Goal: Task Accomplishment & Management: Complete application form

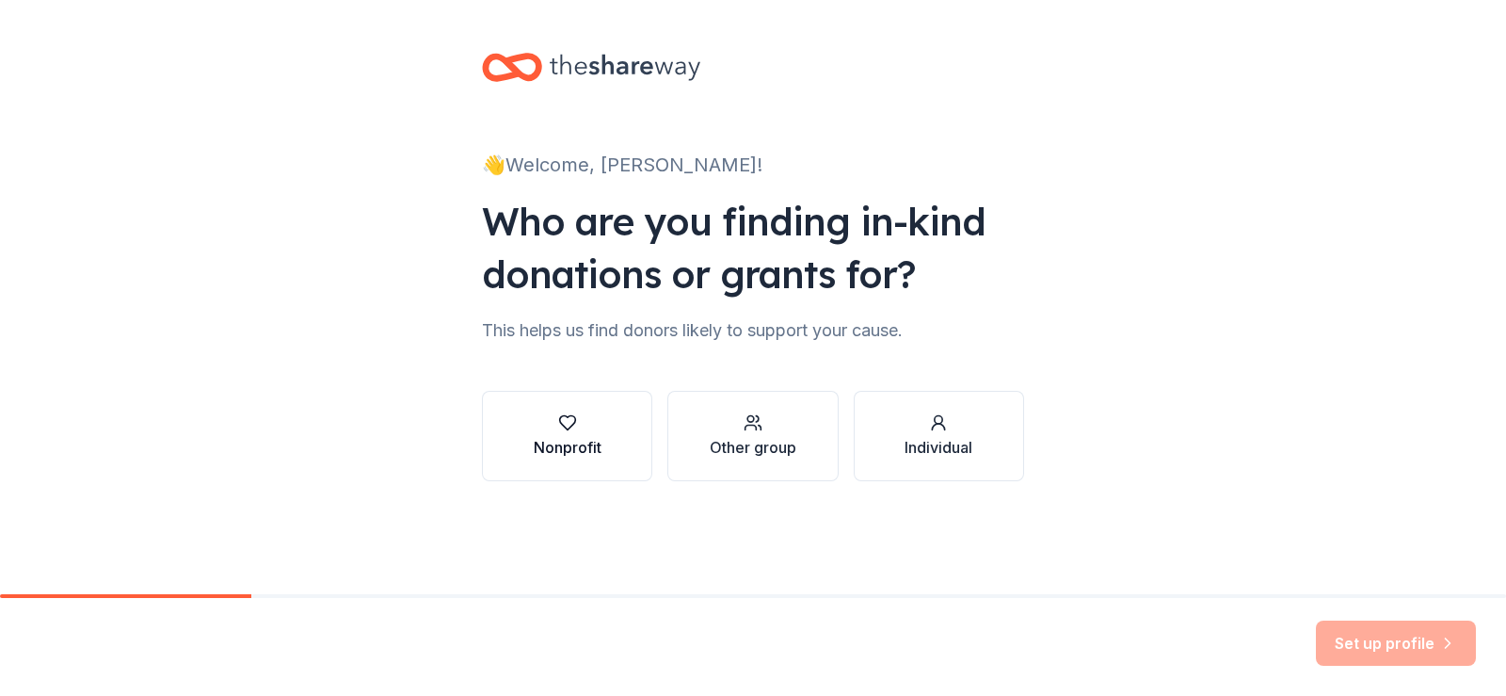
click at [604, 445] on button "Nonprofit" at bounding box center [567, 436] width 170 height 90
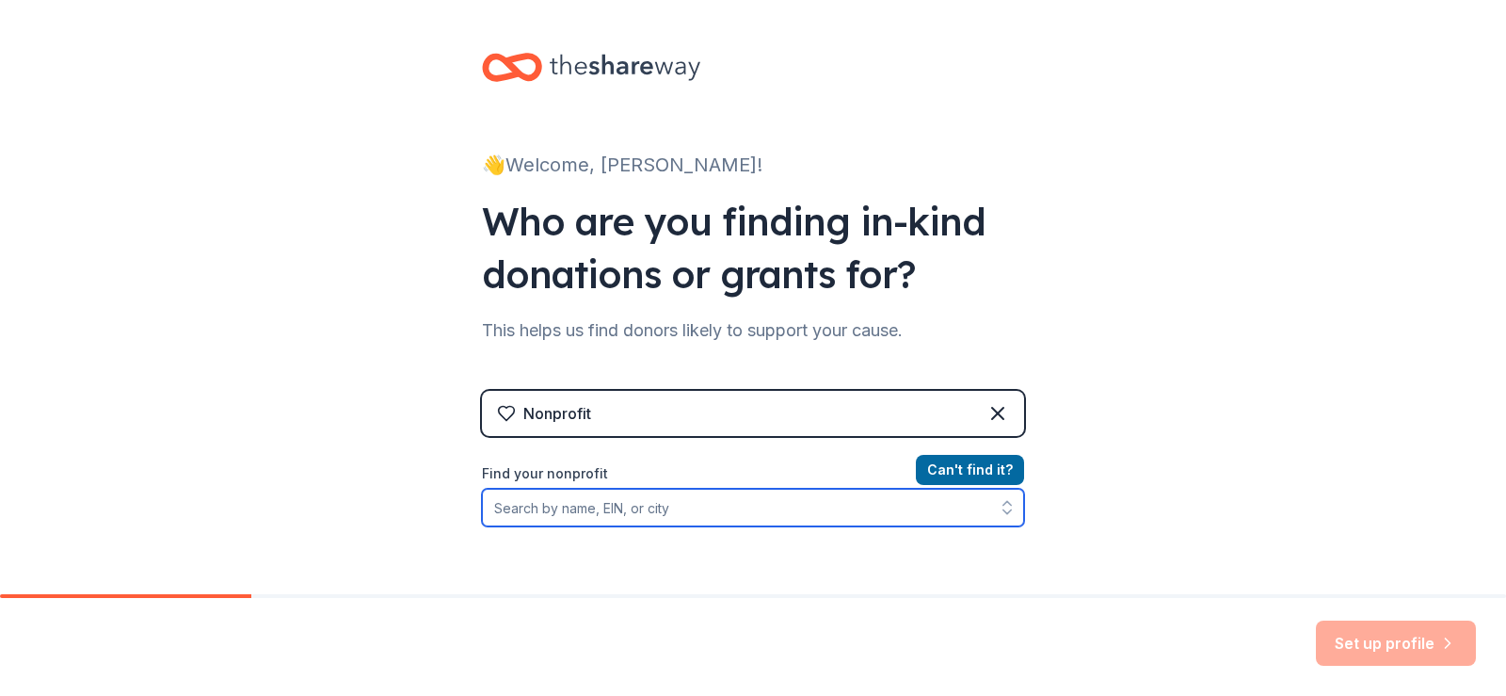
click at [574, 506] on input "Find your nonprofit" at bounding box center [753, 508] width 542 height 38
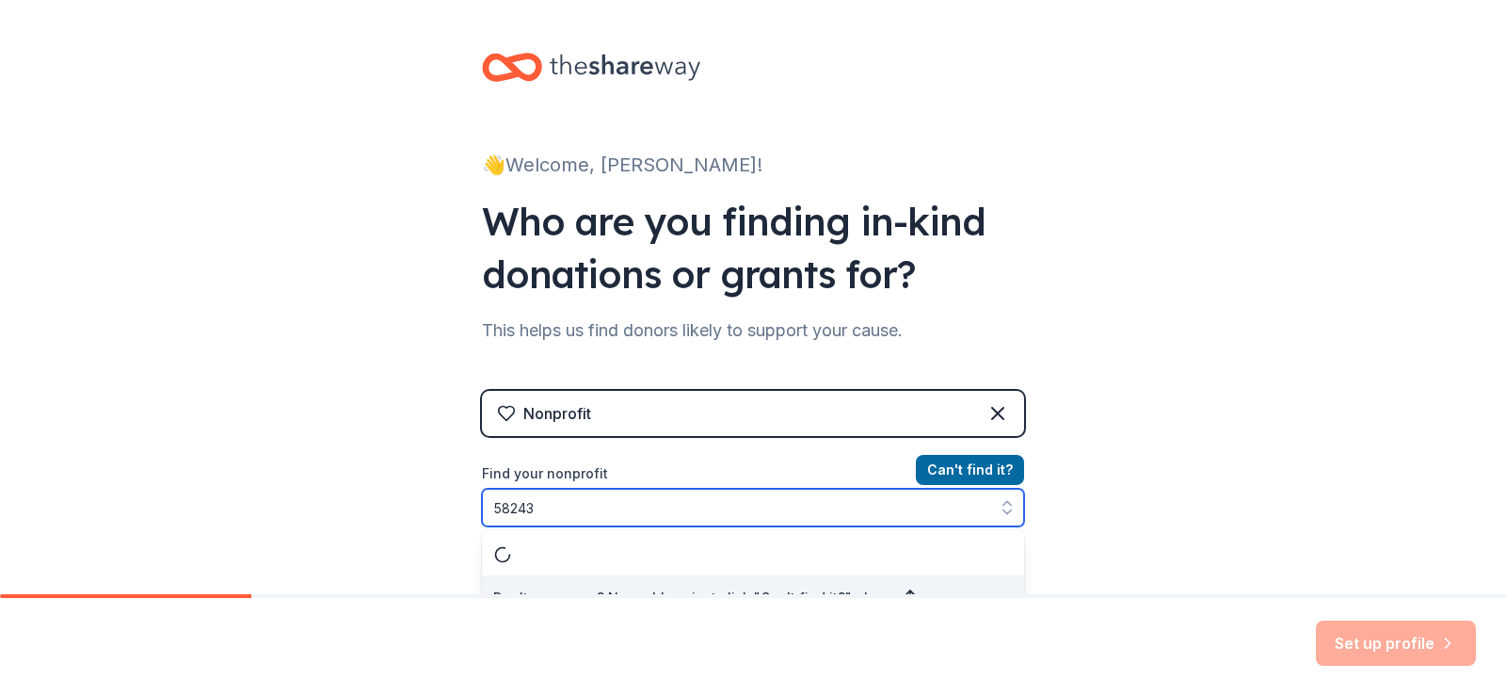
scroll to position [26, 0]
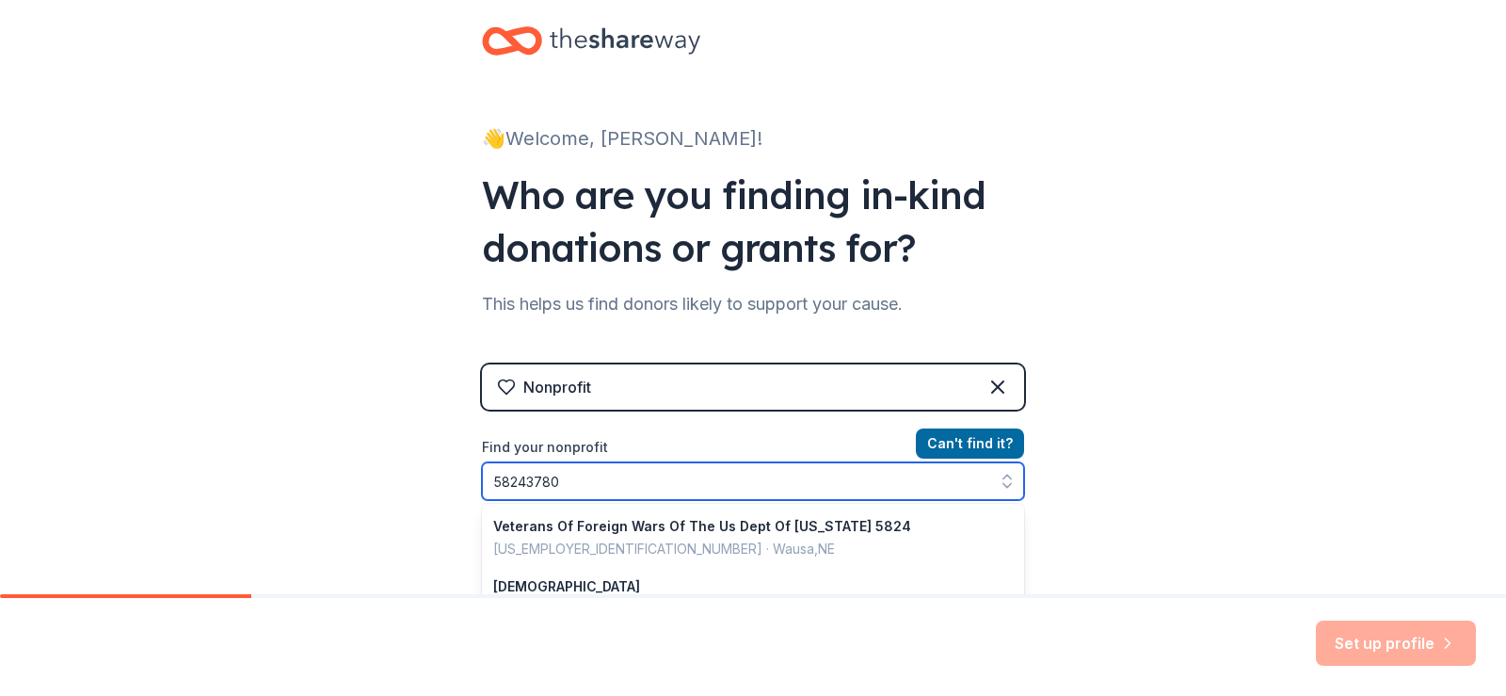
type input "582437803"
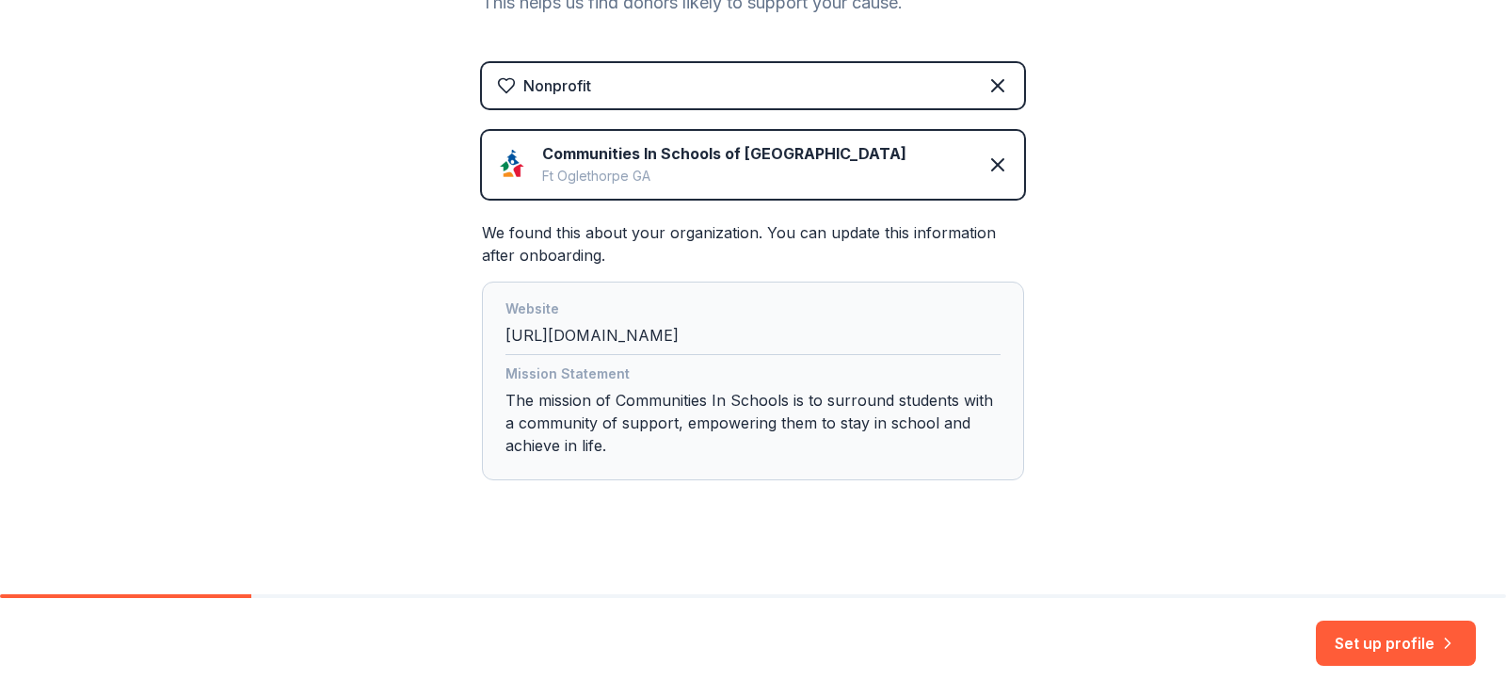
scroll to position [342, 0]
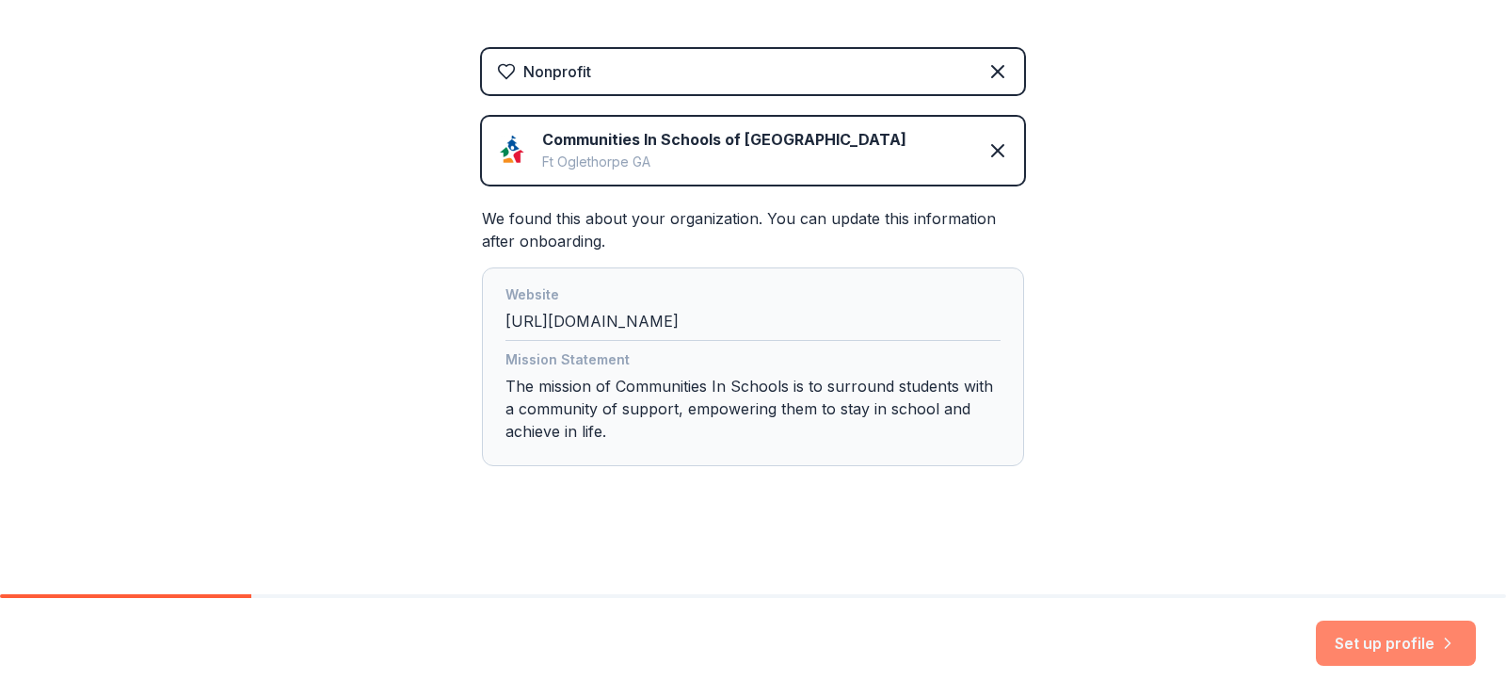
click at [1341, 633] on button "Set up profile" at bounding box center [1396, 642] width 160 height 45
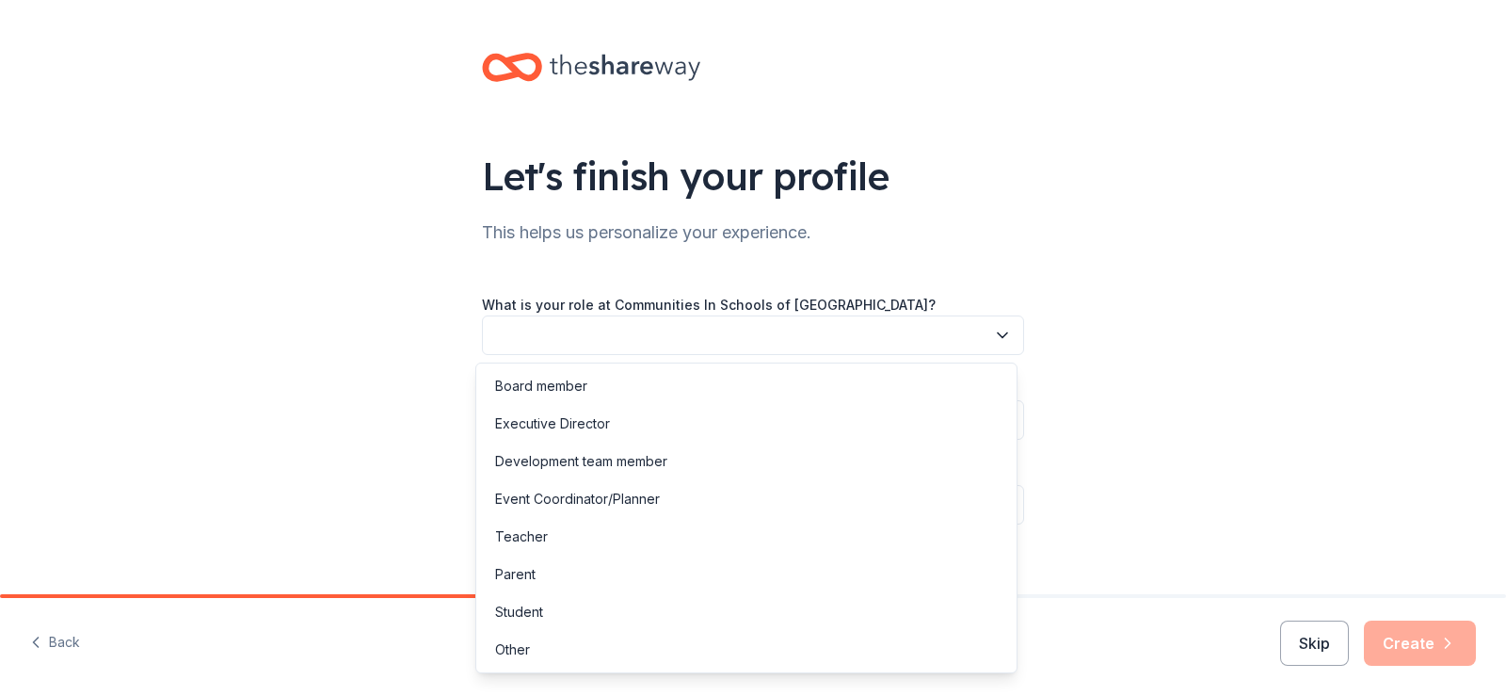
click at [996, 332] on icon "button" at bounding box center [1002, 335] width 19 height 19
click at [680, 432] on div "Executive Director" at bounding box center [746, 424] width 533 height 38
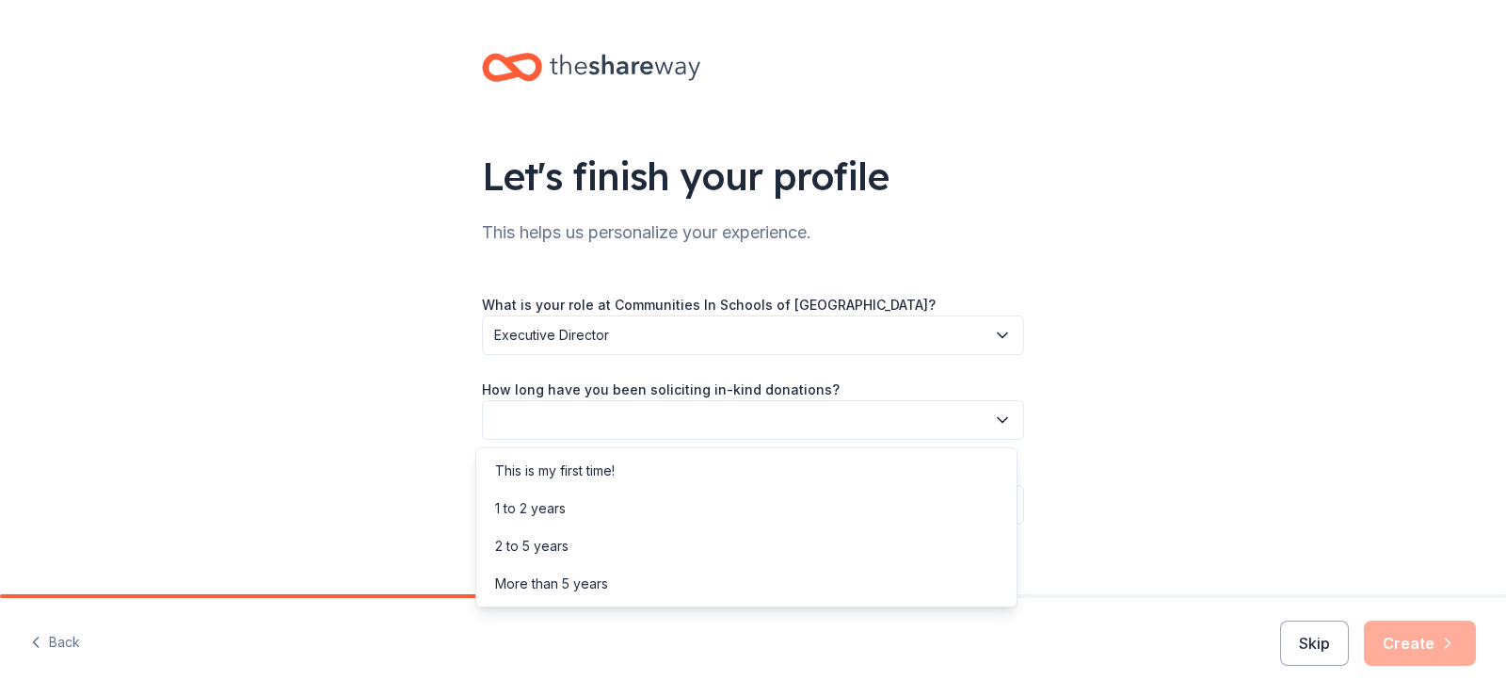
click at [998, 422] on icon "button" at bounding box center [1002, 420] width 9 height 5
click at [522, 535] on div "2 to 5 years" at bounding box center [531, 546] width 73 height 23
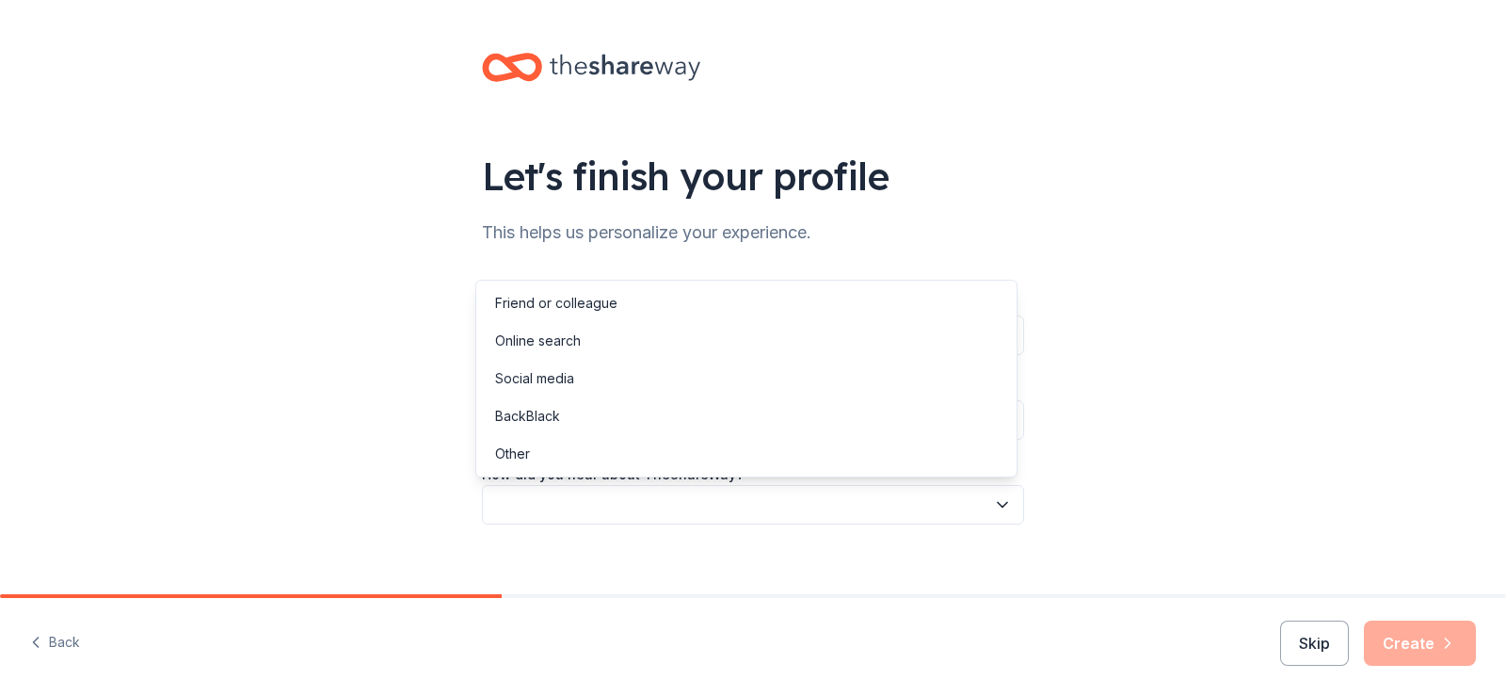
click at [993, 508] on icon "button" at bounding box center [1002, 504] width 19 height 19
click at [532, 345] on div "Online search" at bounding box center [538, 341] width 86 height 23
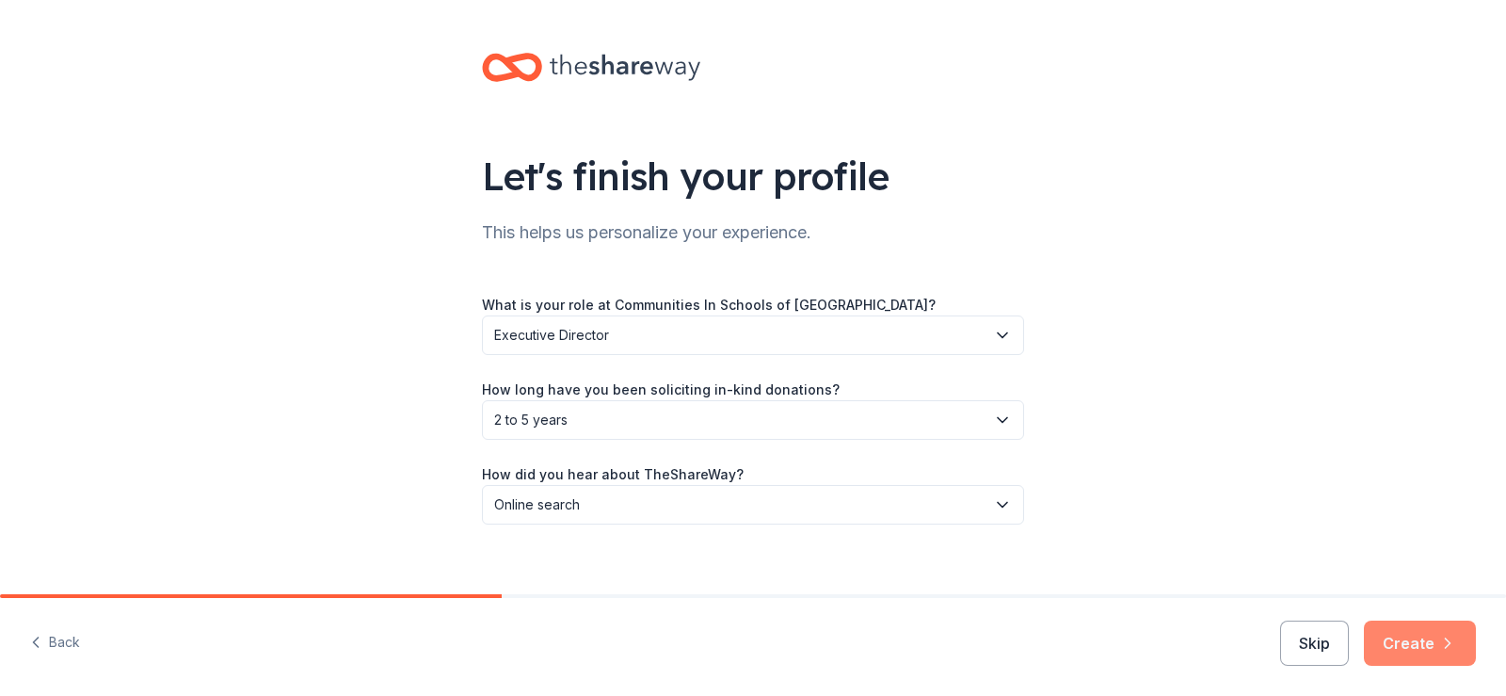
click at [1397, 650] on button "Create" at bounding box center [1420, 642] width 112 height 45
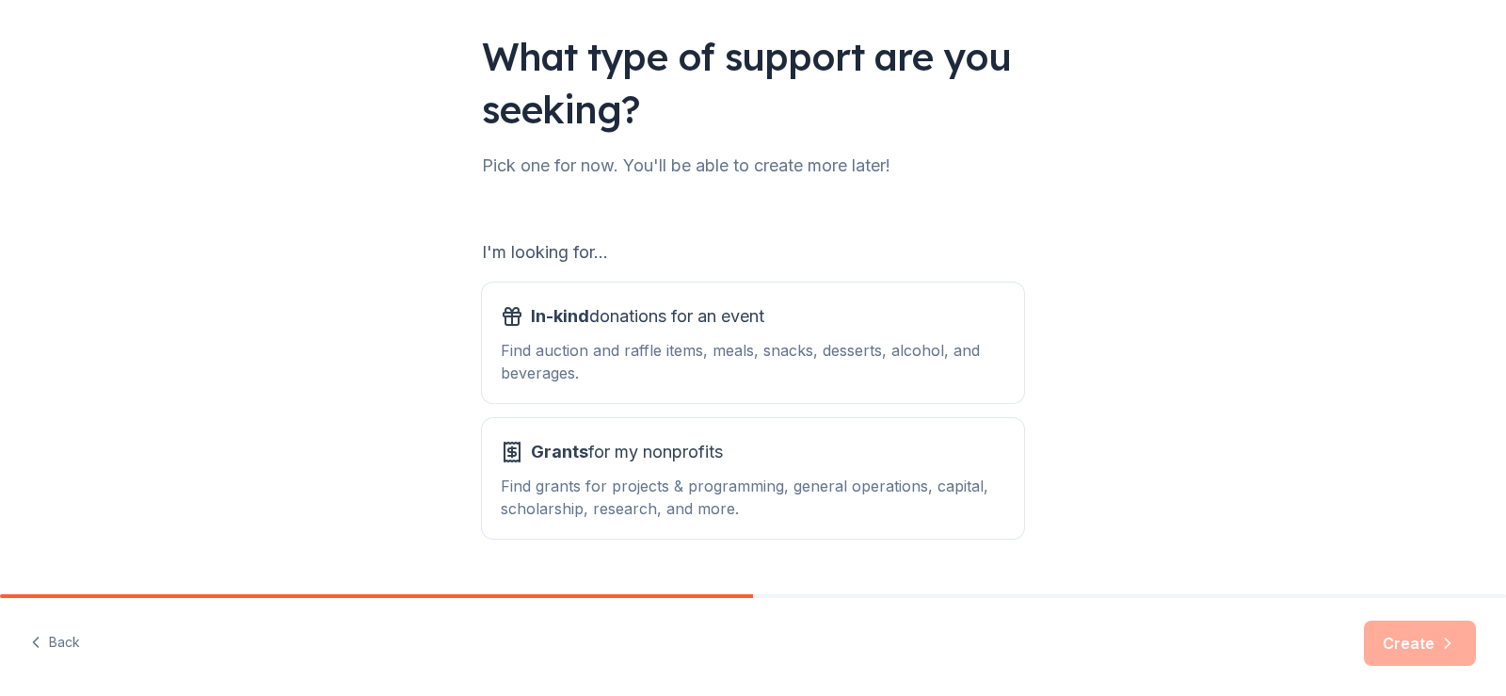
scroll to position [166, 0]
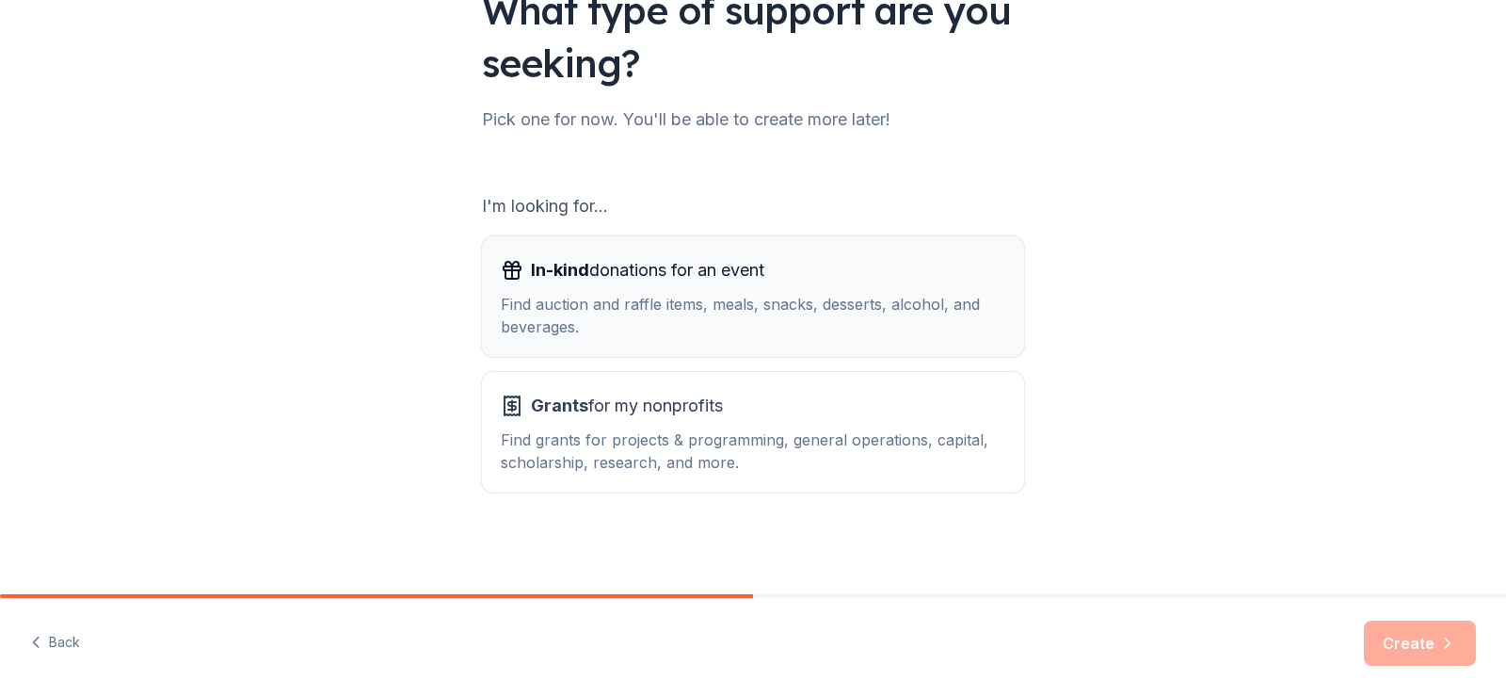
click at [600, 313] on div "Find auction and raffle items, meals, snacks, desserts, alcohol, and beverages." at bounding box center [753, 315] width 505 height 45
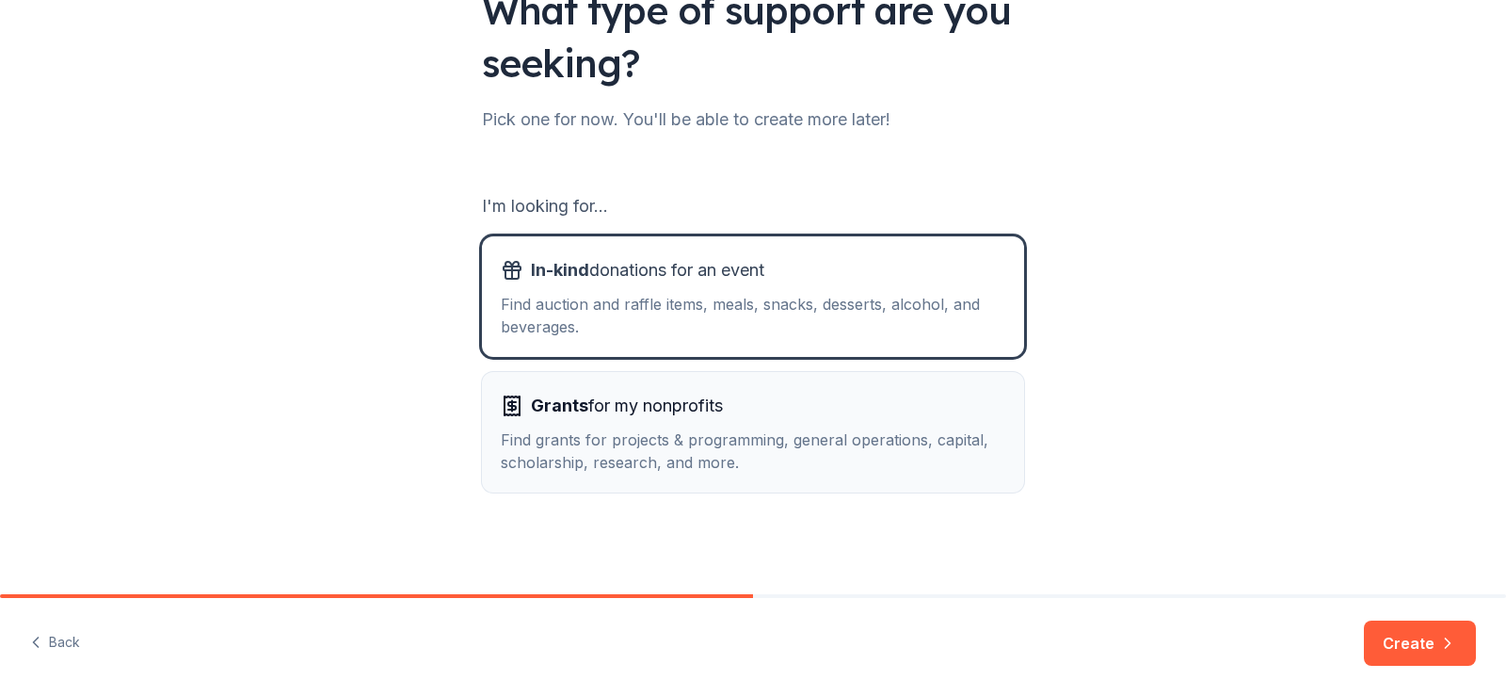
click at [588, 415] on span "Grants for my nonprofits" at bounding box center [627, 406] width 192 height 30
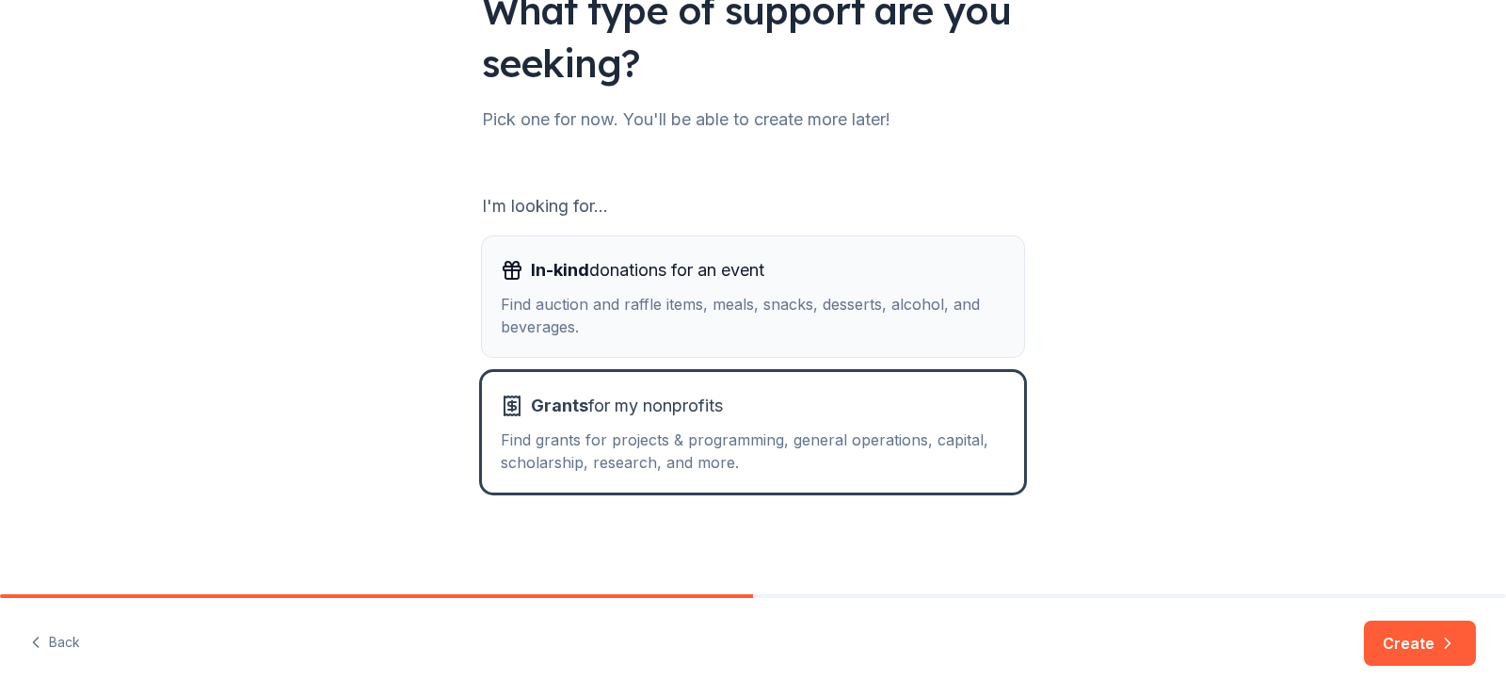
drag, startPoint x: 588, startPoint y: 266, endPoint x: 588, endPoint y: 277, distance: 11.3
click at [588, 277] on span "In-kind donations for an event" at bounding box center [647, 270] width 233 height 30
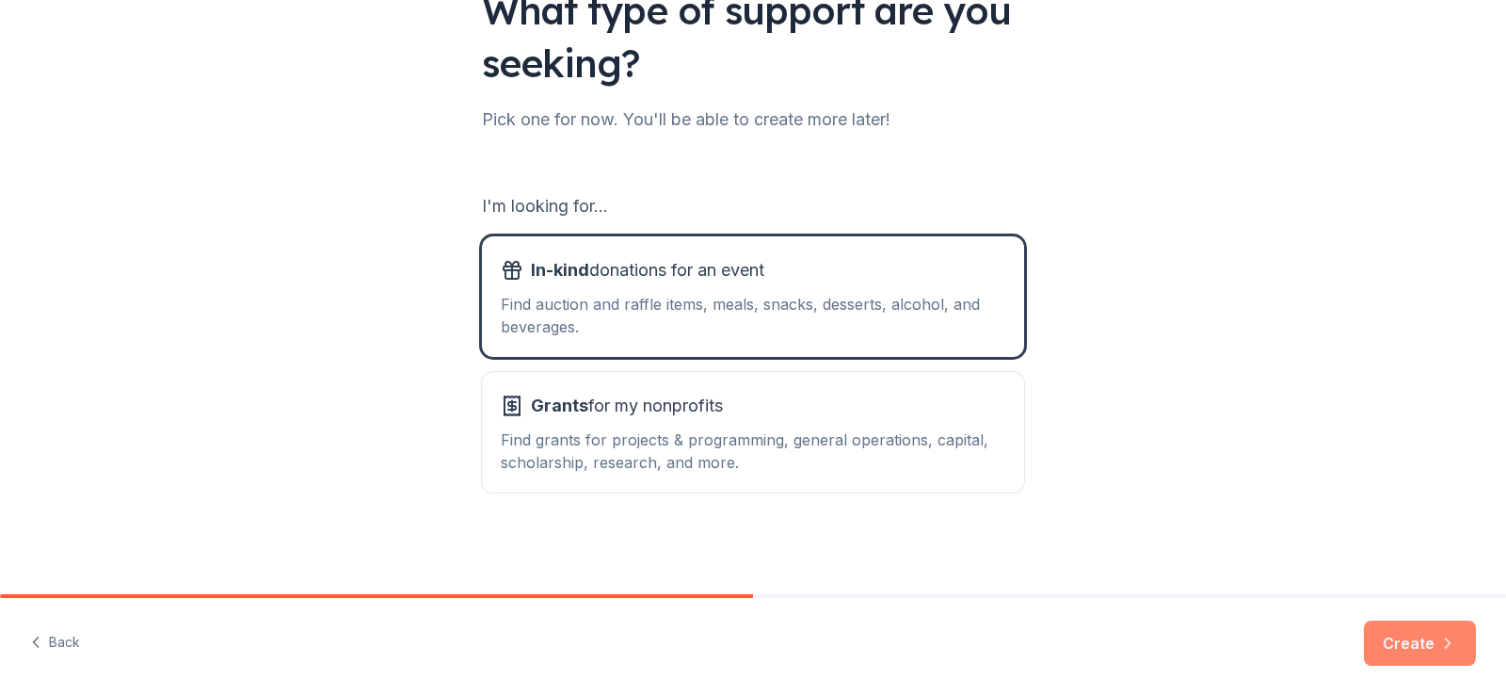
click at [1397, 632] on button "Create" at bounding box center [1420, 642] width 112 height 45
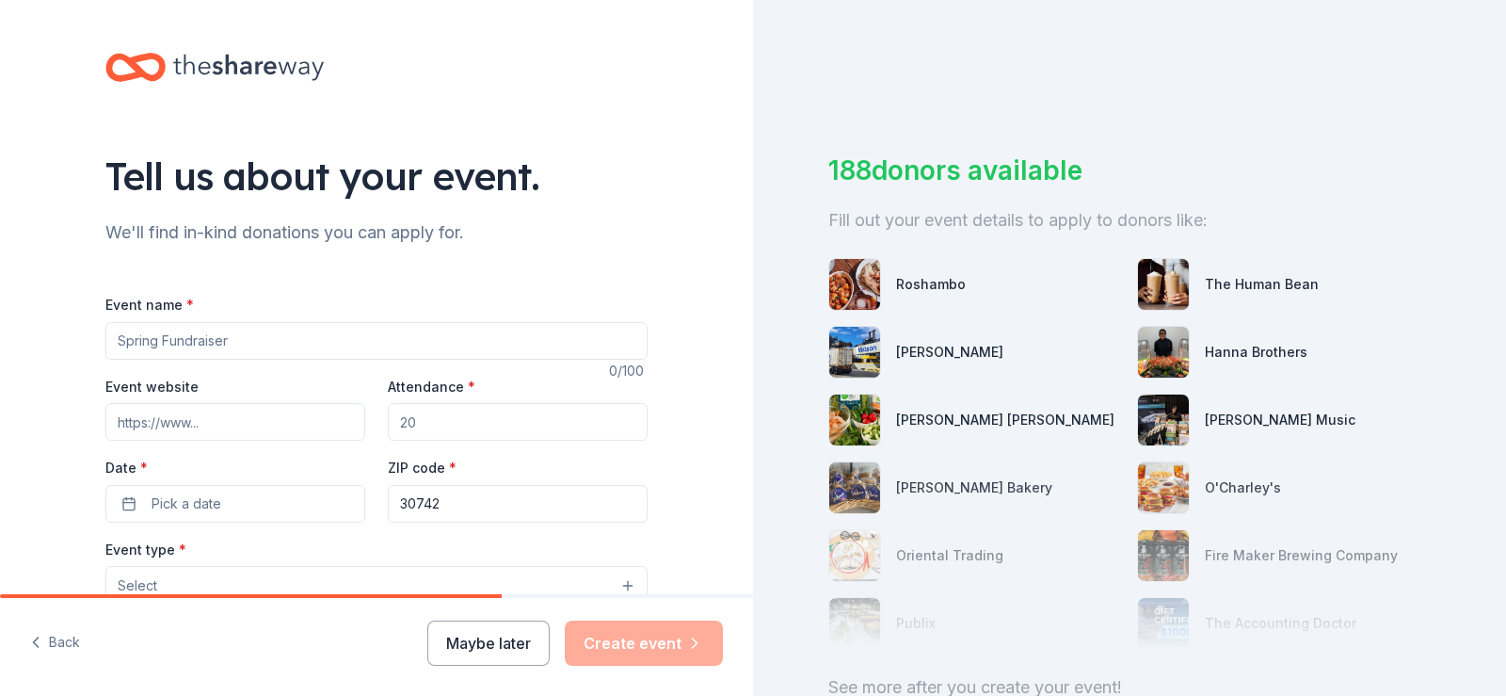
click at [151, 342] on input "Event name *" at bounding box center [376, 341] width 542 height 38
type input "Communities in Schools of [GEOGRAPHIC_DATA] Annual Dinner and Silent Auction"
click at [174, 416] on input "Event website" at bounding box center [235, 422] width 260 height 38
type input "ciscatoosa.org"
click at [448, 418] on input "Attendance *" at bounding box center [518, 422] width 260 height 38
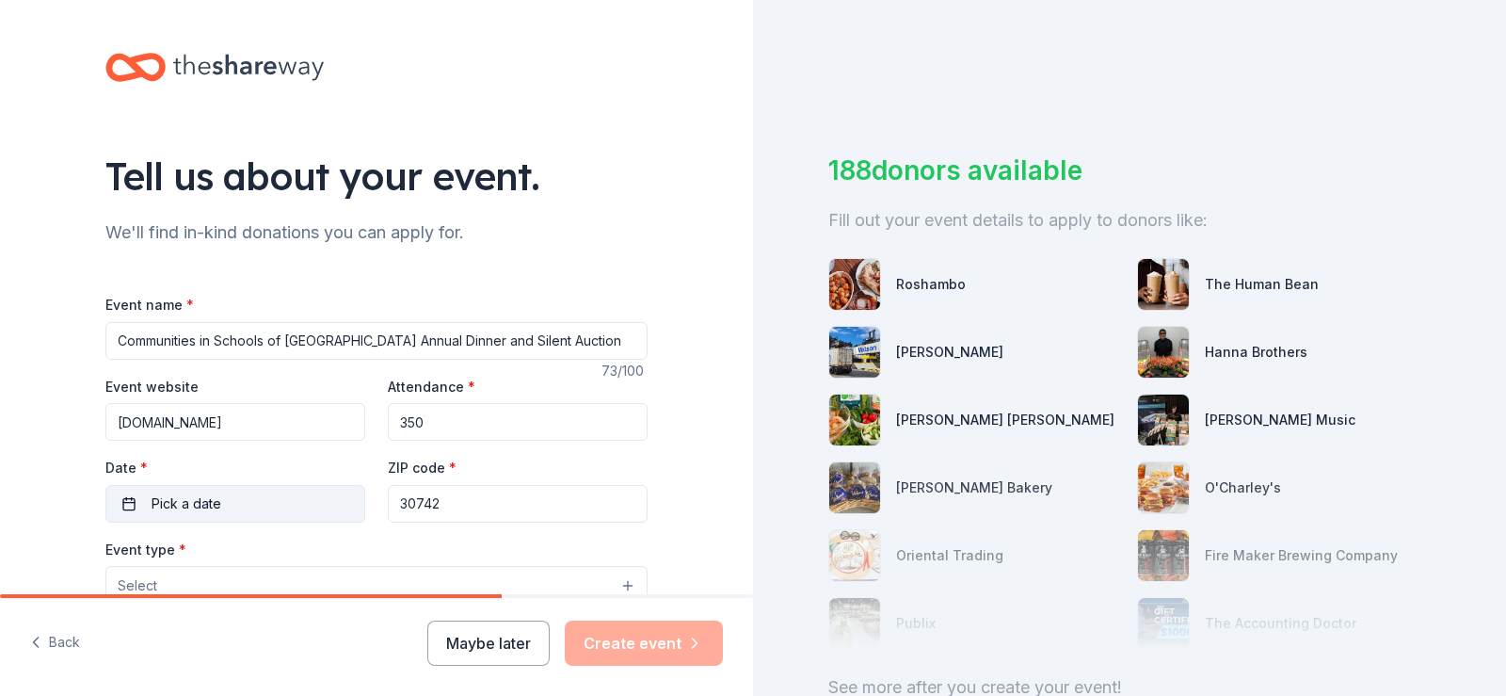
type input "350"
click at [159, 494] on span "Pick a date" at bounding box center [187, 503] width 70 height 23
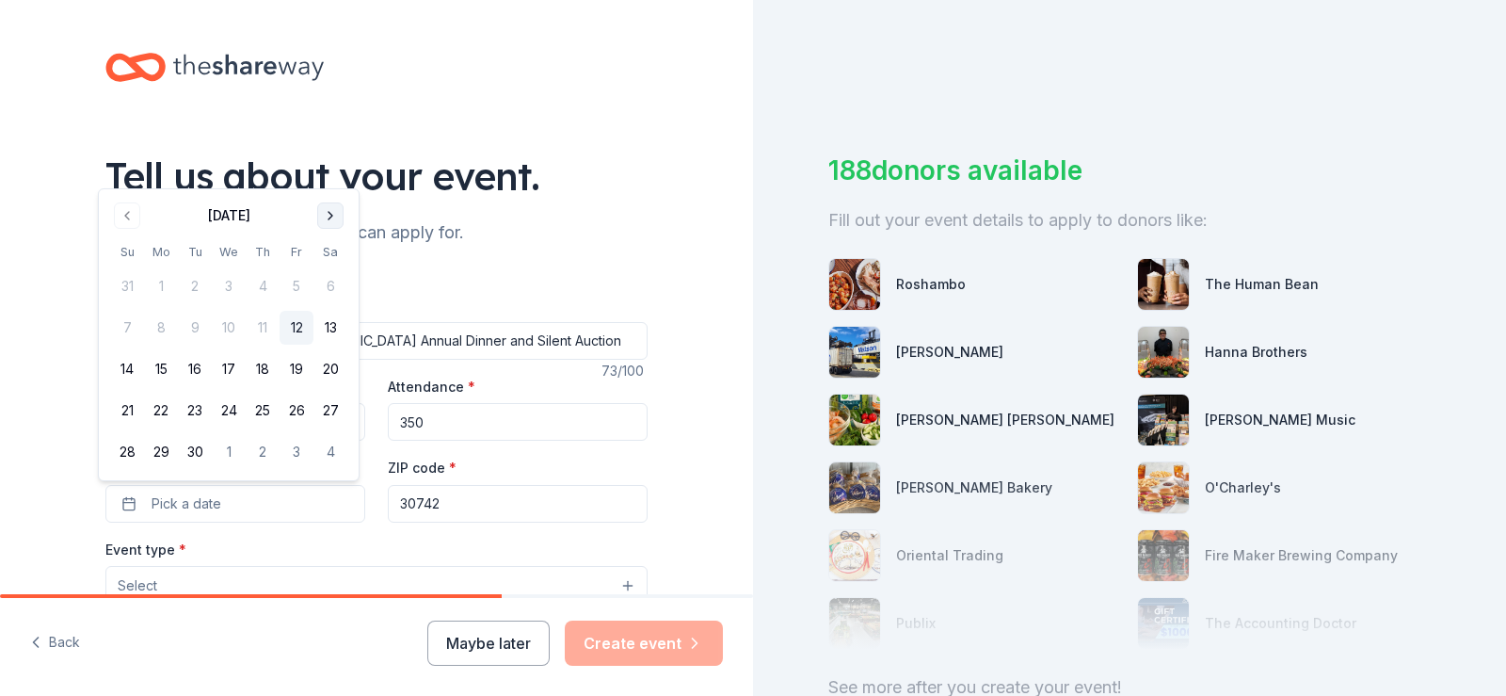
click at [326, 217] on button "Go to next month" at bounding box center [330, 215] width 26 height 26
click at [261, 334] on button "13" at bounding box center [263, 328] width 34 height 34
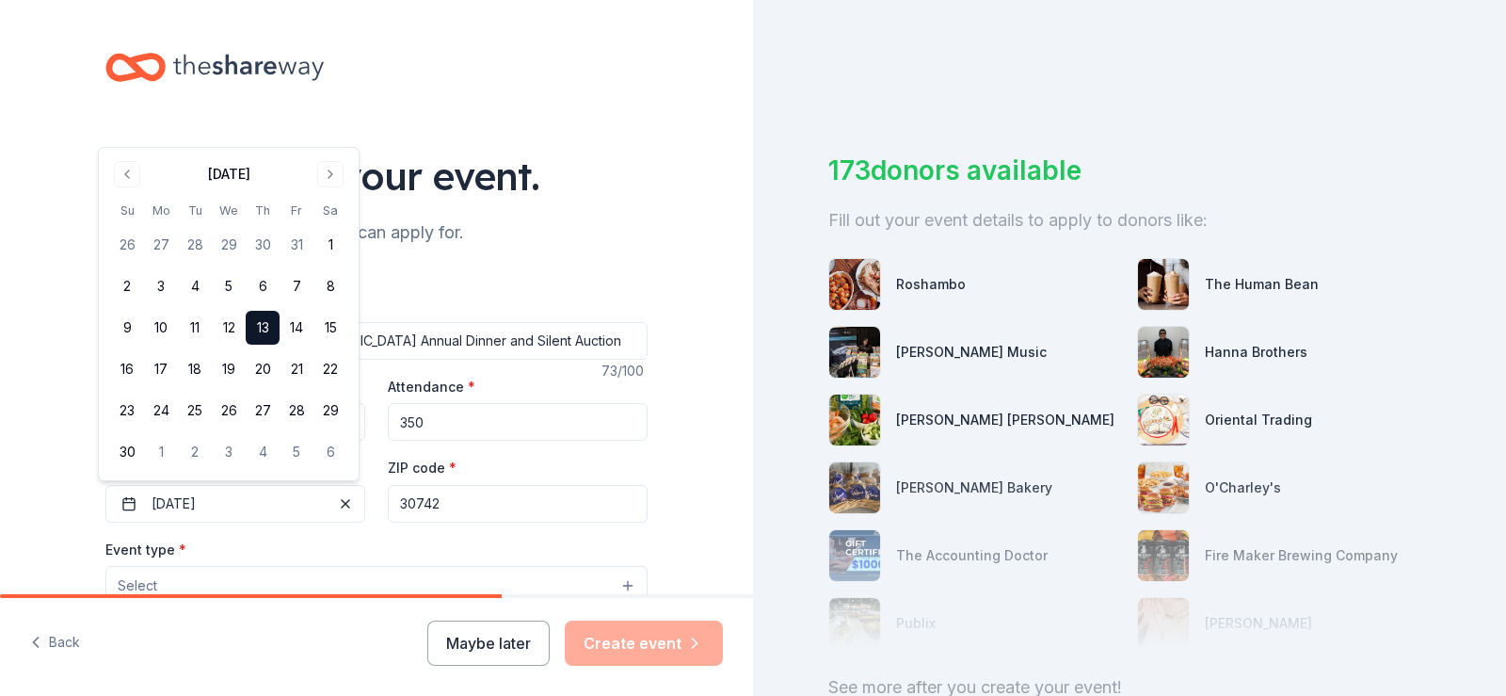
click at [457, 504] on input "30742" at bounding box center [518, 504] width 260 height 38
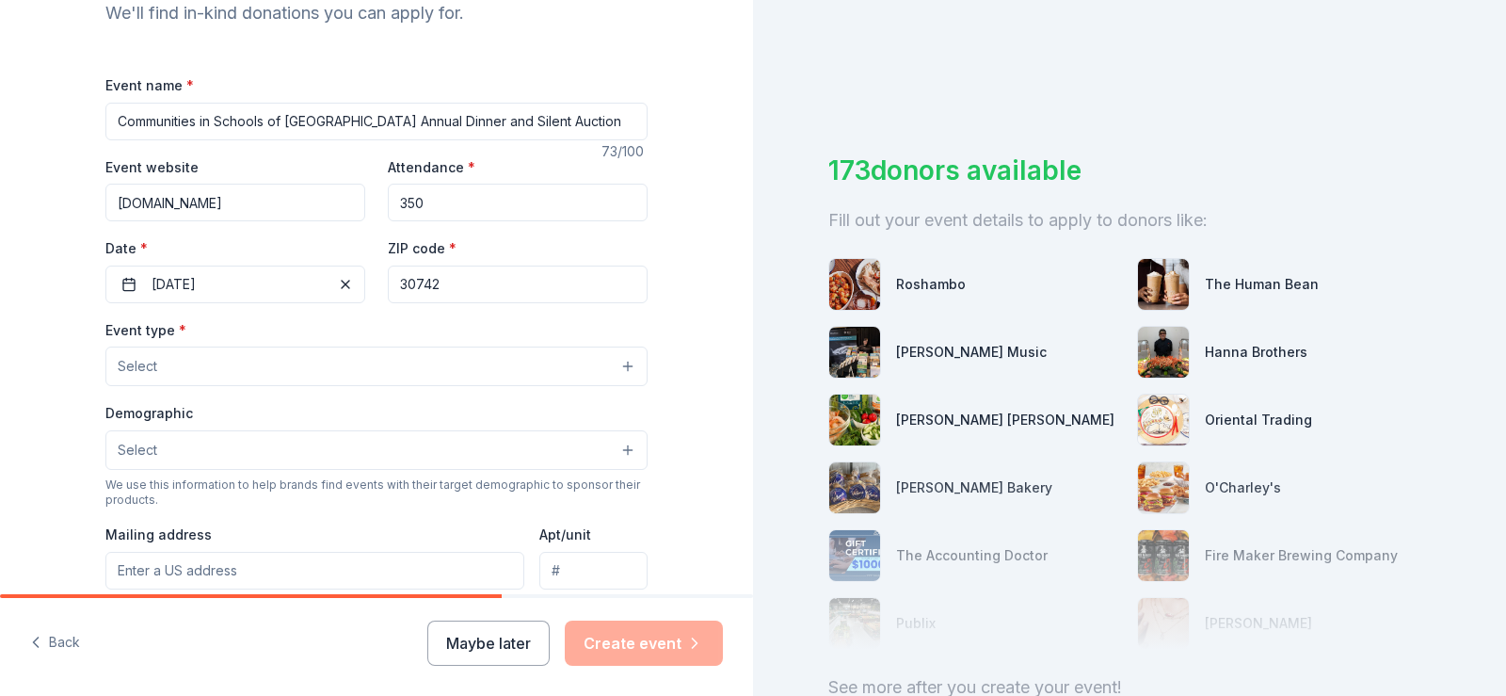
scroll to position [243, 0]
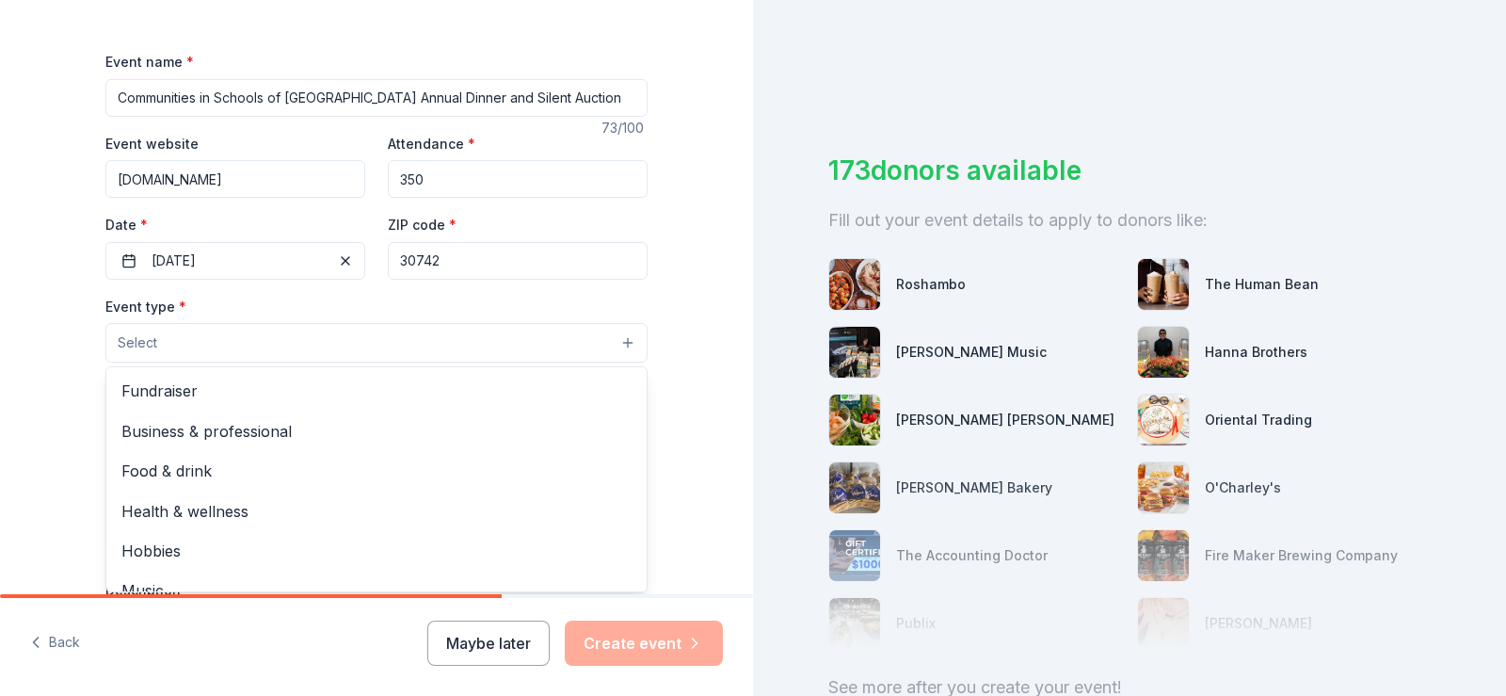
click at [261, 328] on button "Select" at bounding box center [376, 343] width 542 height 40
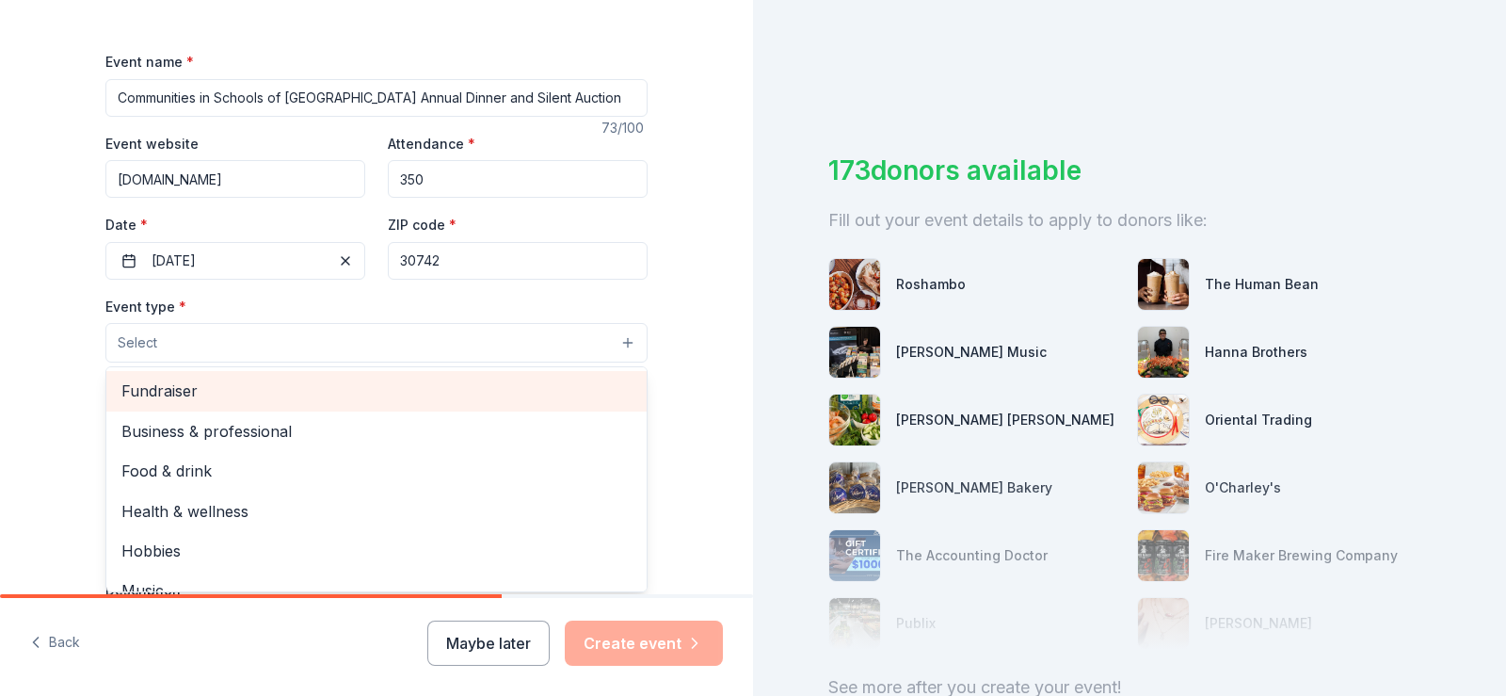
click at [162, 384] on span "Fundraiser" at bounding box center [376, 390] width 510 height 24
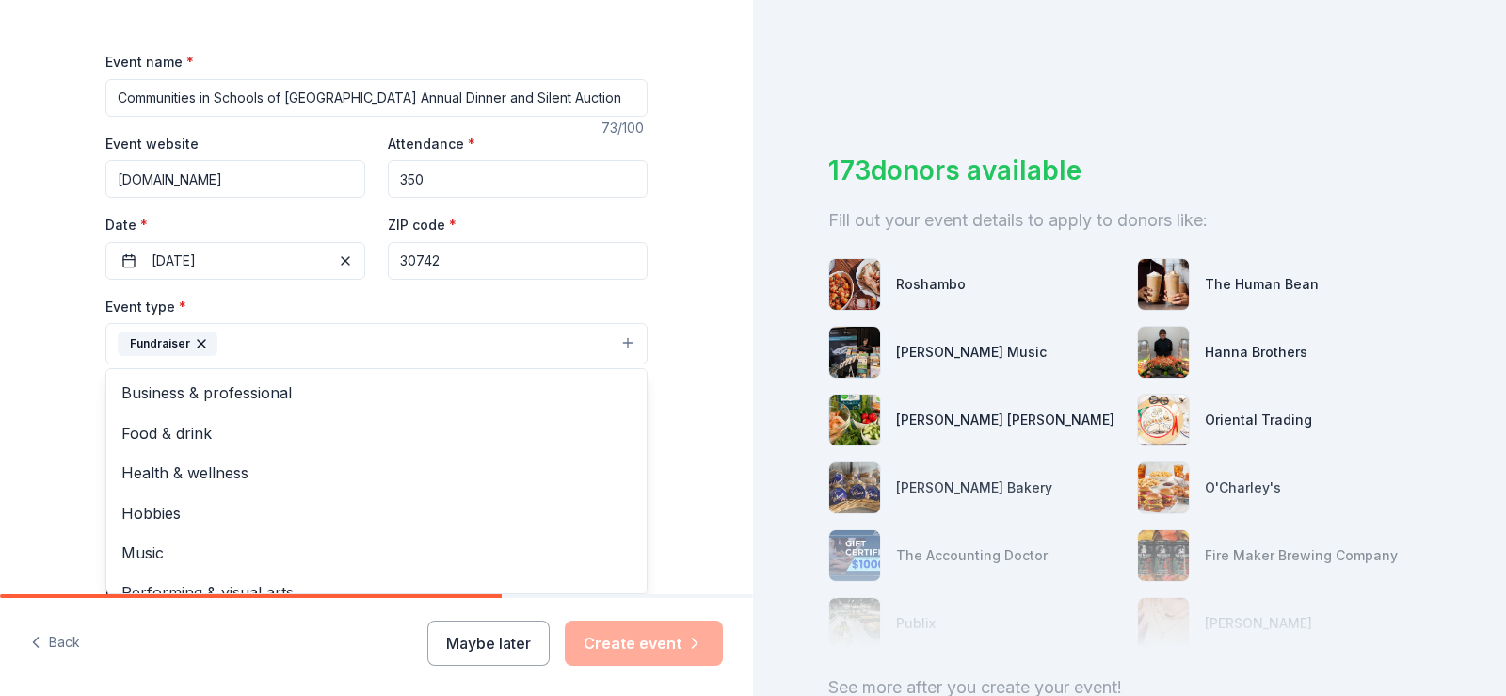
click at [662, 346] on div "Tell us about your event. We'll find in-kind donations you can apply for. Event…" at bounding box center [376, 384] width 603 height 1255
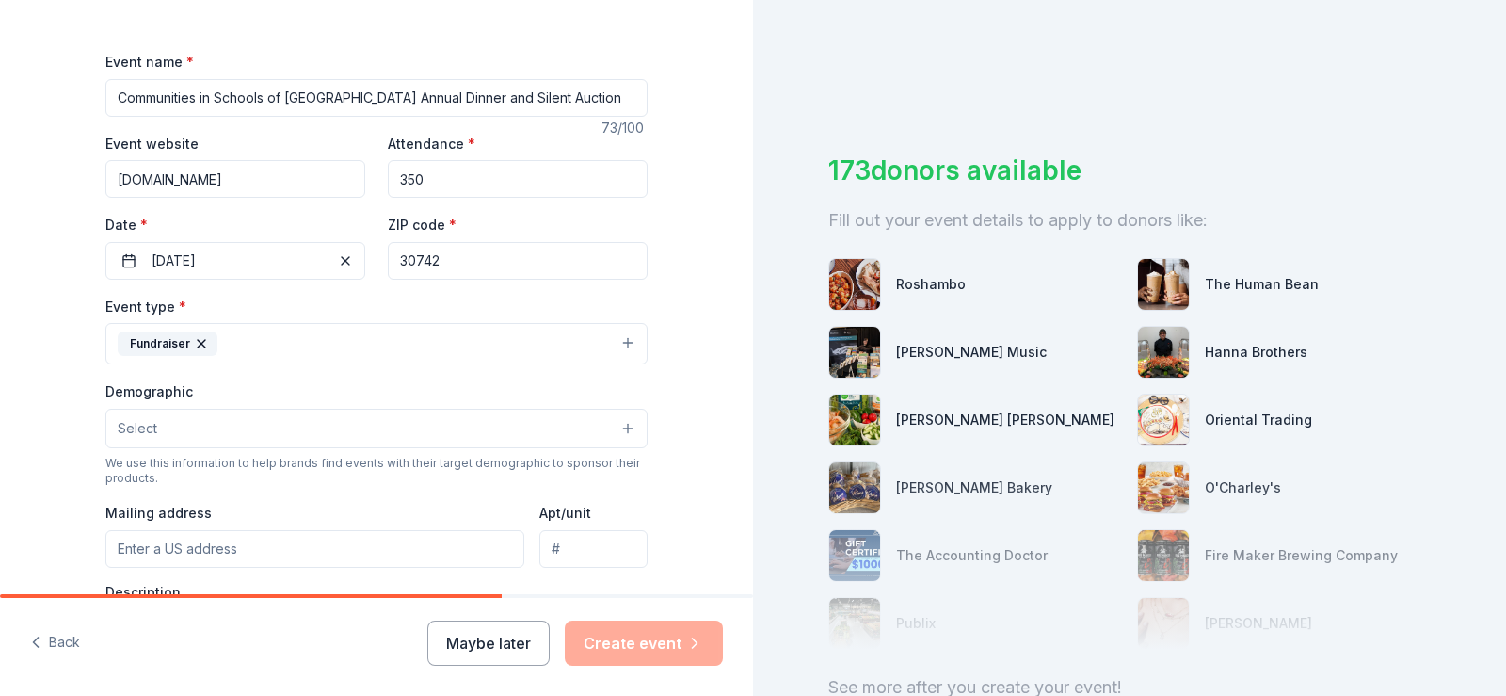
click at [256, 429] on button "Select" at bounding box center [376, 429] width 542 height 40
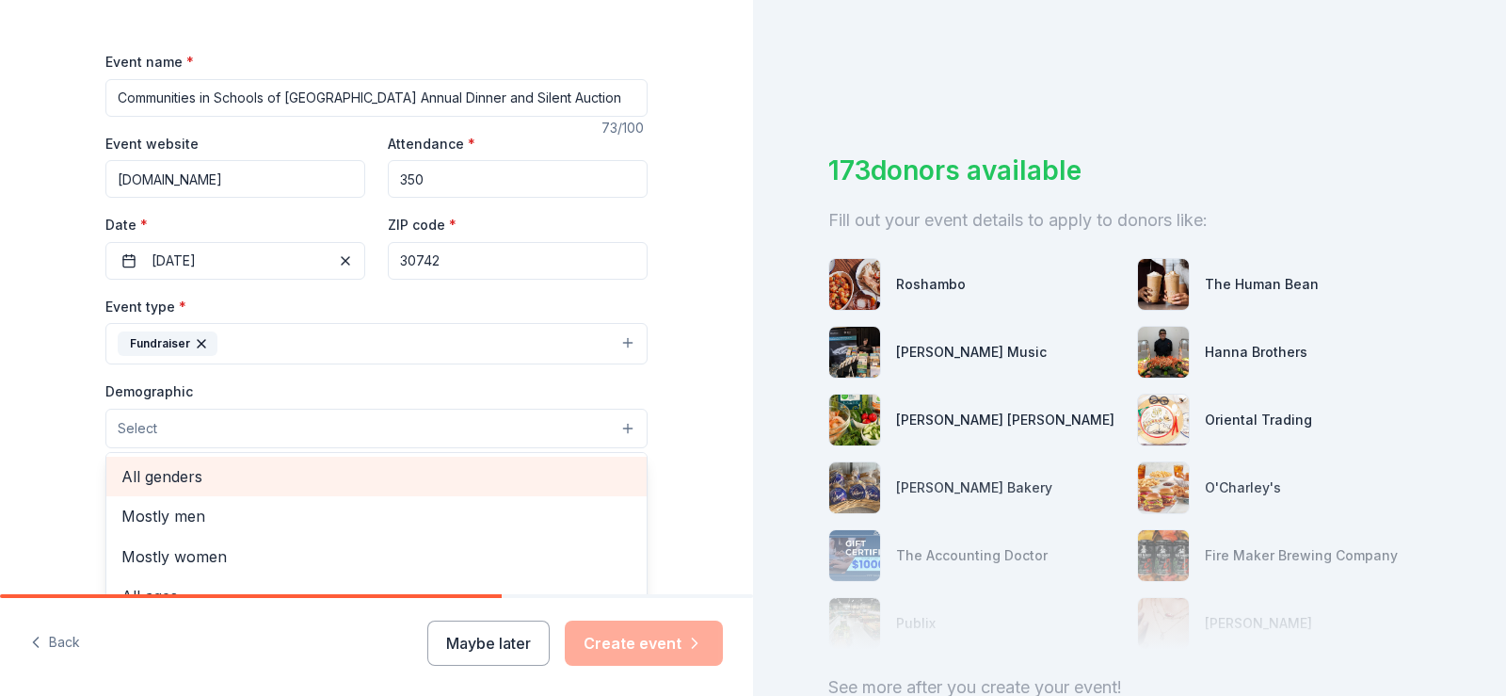
click at [143, 480] on span "All genders" at bounding box center [376, 476] width 510 height 24
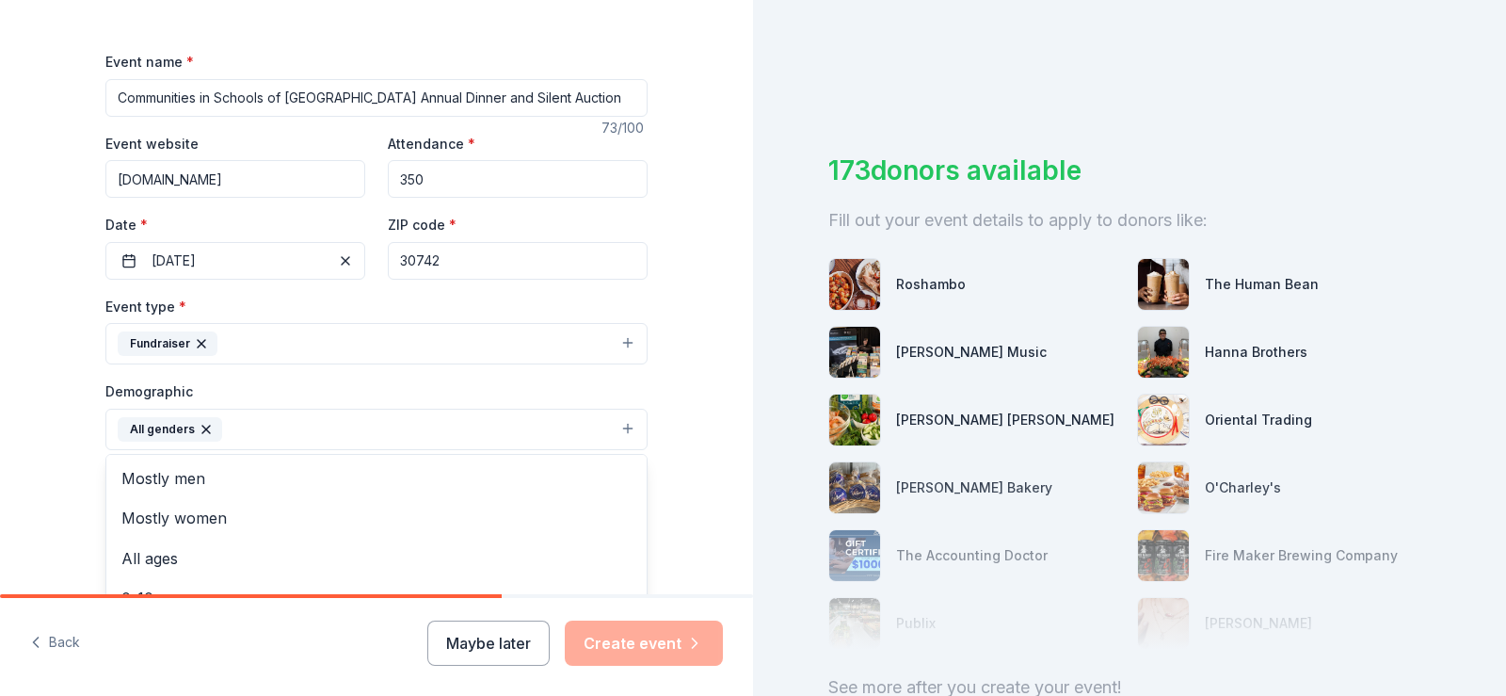
click at [721, 400] on div "Tell us about your event. We'll find in-kind donations you can apply for. Event…" at bounding box center [376, 385] width 753 height 1257
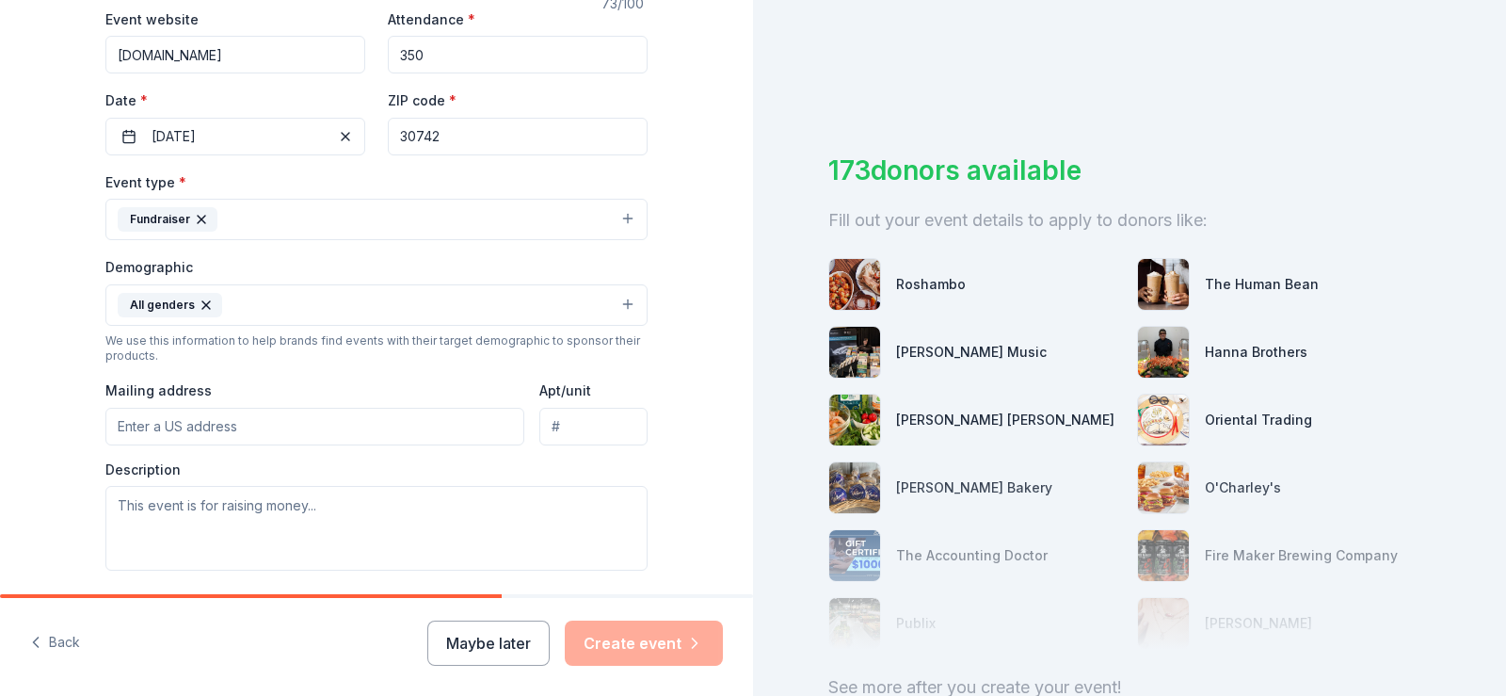
scroll to position [393, 0]
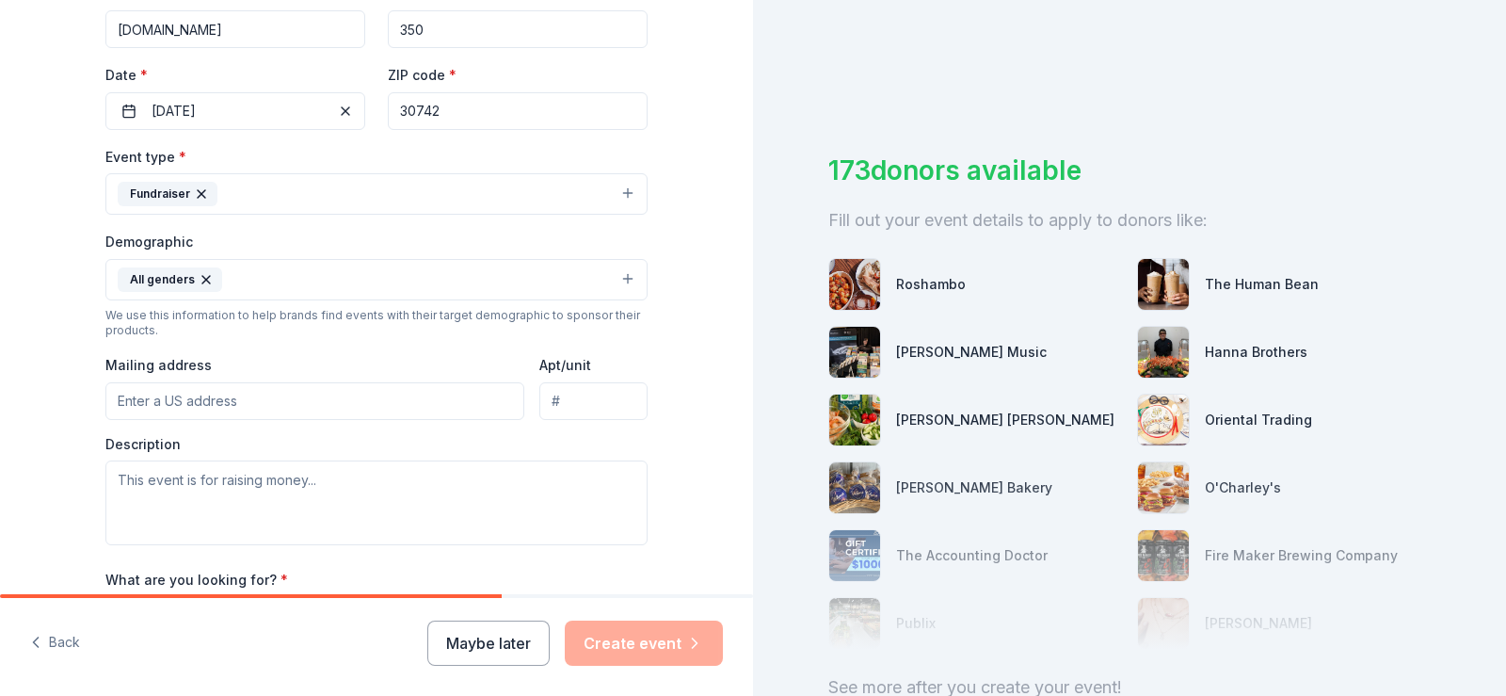
click at [129, 401] on input "Mailing address" at bounding box center [314, 401] width 419 height 38
type input "2 Barnhardt Cir"
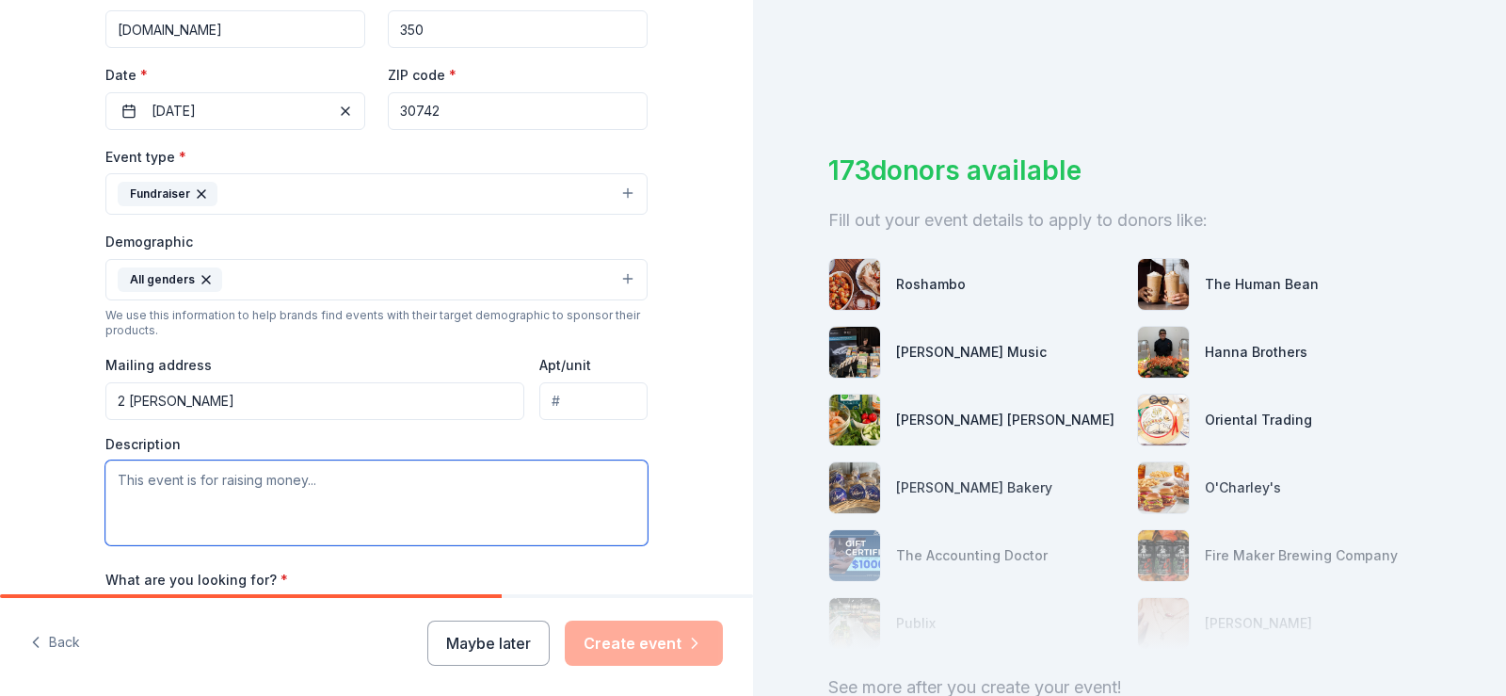
click at [134, 483] on textarea at bounding box center [376, 502] width 542 height 85
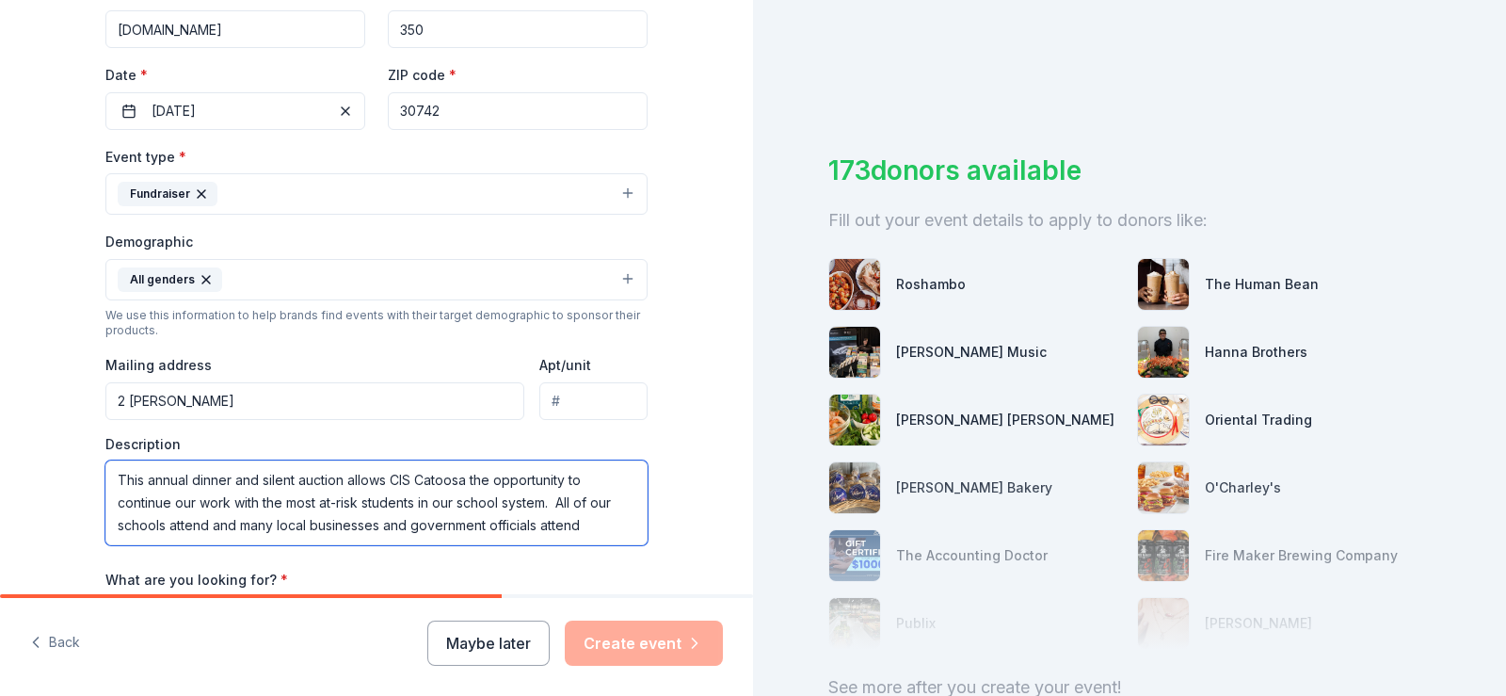
click at [580, 526] on textarea "This annual dinner and silent auction allows CIS Catoosa the opportunity to con…" at bounding box center [376, 502] width 542 height 85
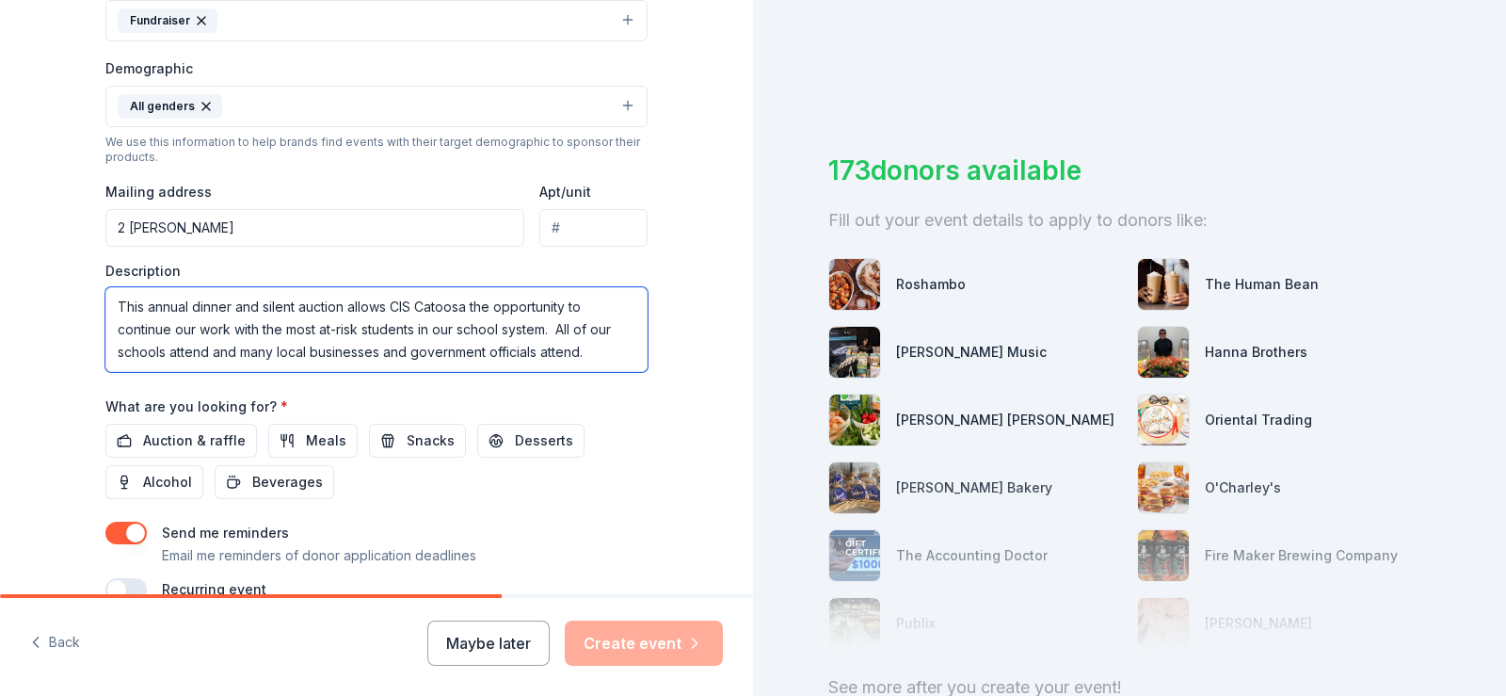
scroll to position [596, 0]
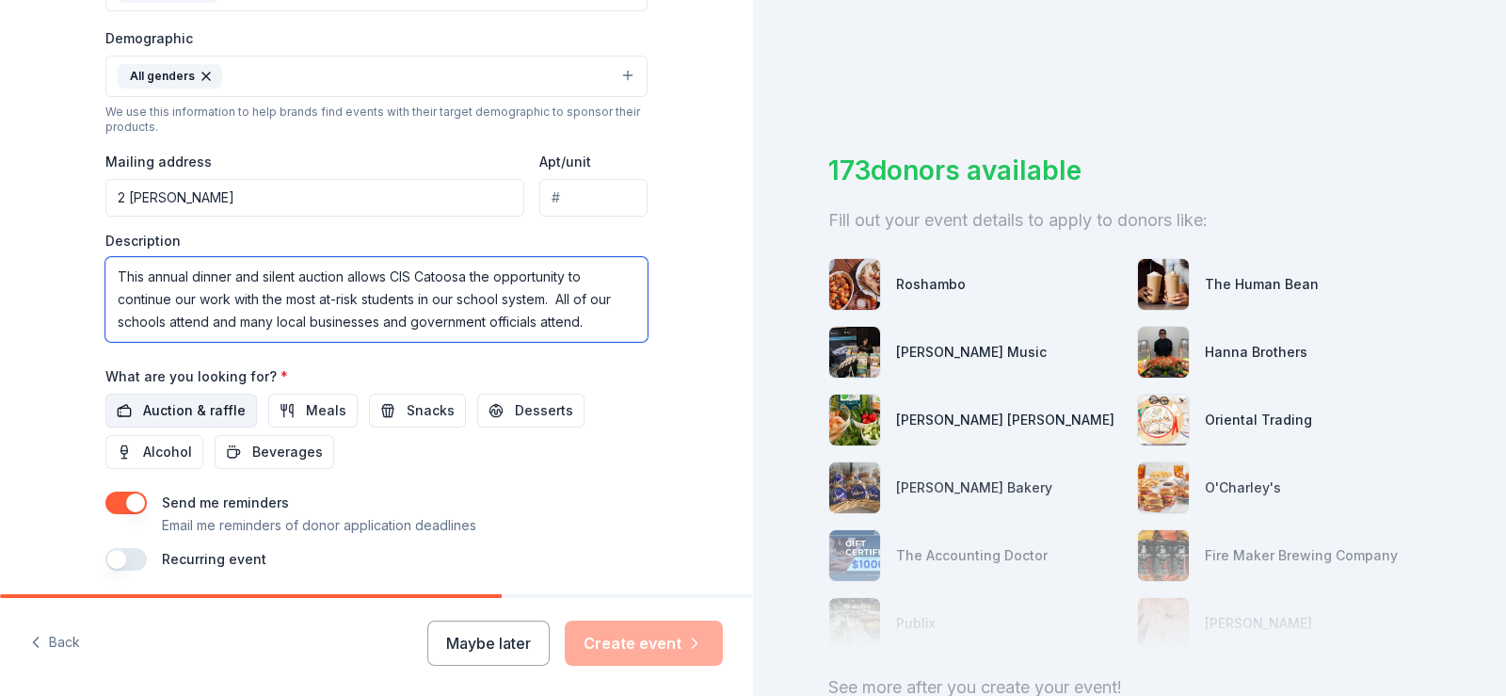
type textarea "This annual dinner and silent auction allows CIS Catoosa the opportunity to con…"
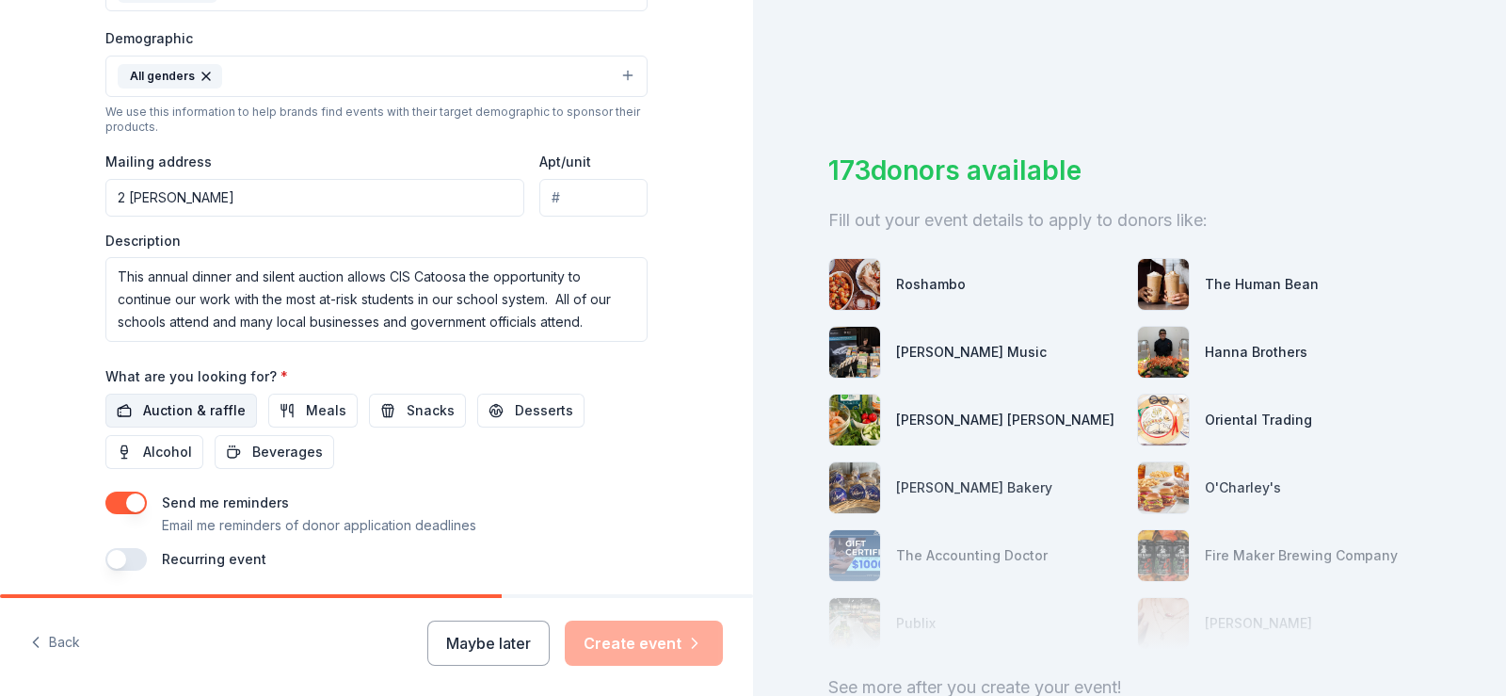
click at [183, 408] on span "Auction & raffle" at bounding box center [194, 410] width 103 height 23
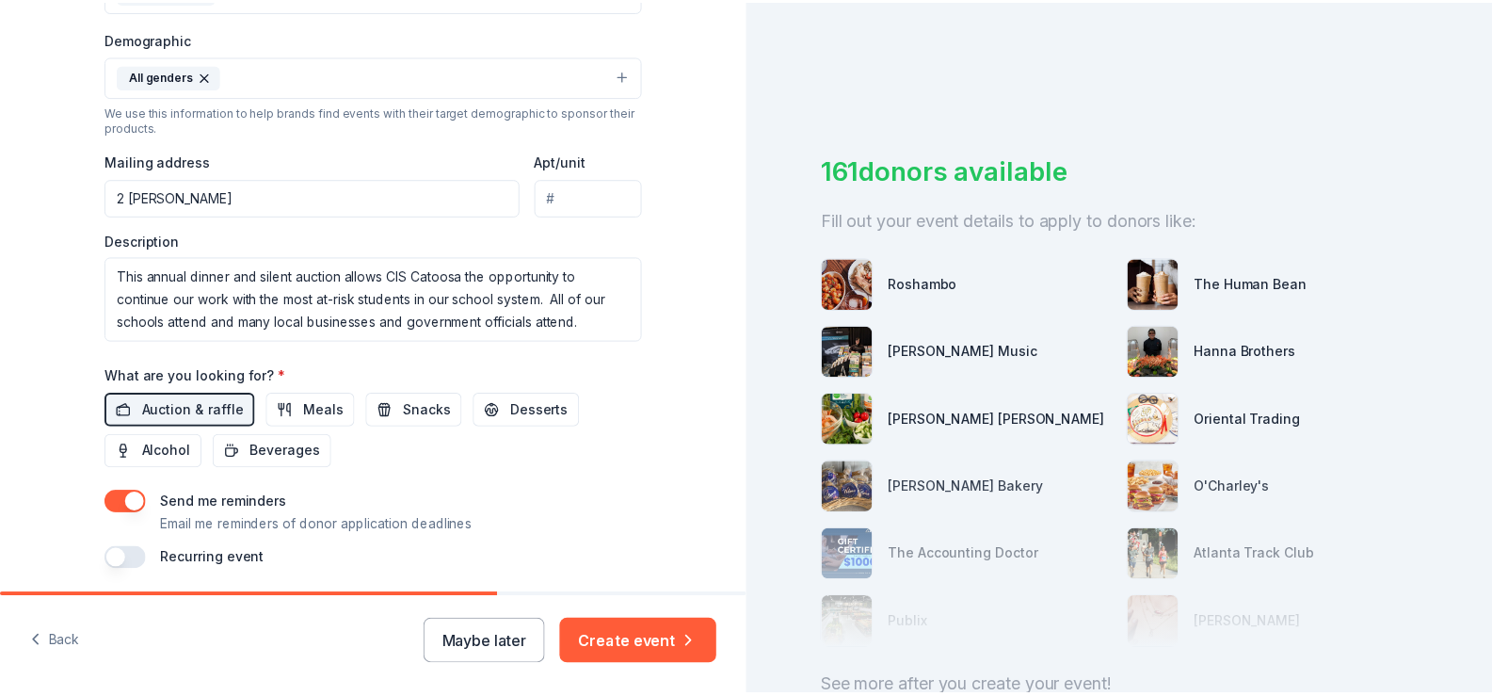
scroll to position [663, 0]
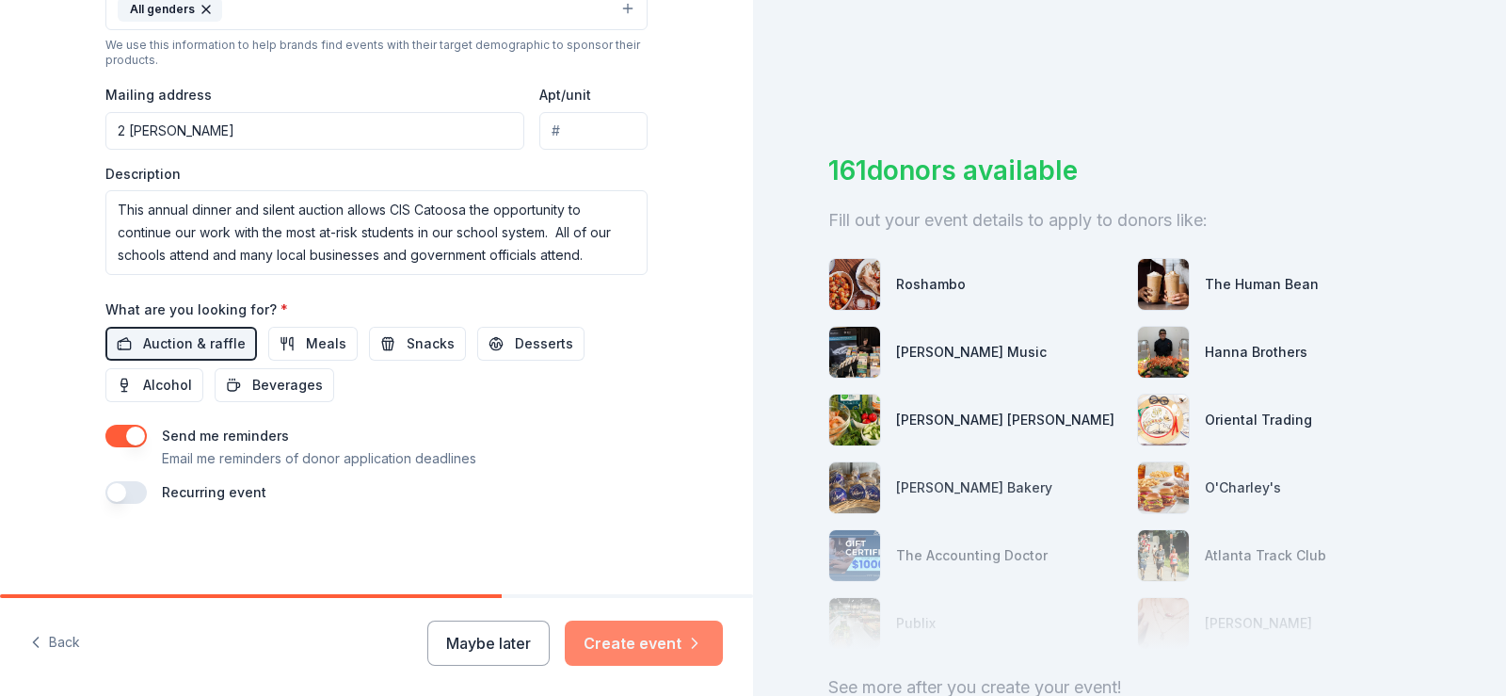
click at [654, 643] on button "Create event" at bounding box center [644, 642] width 158 height 45
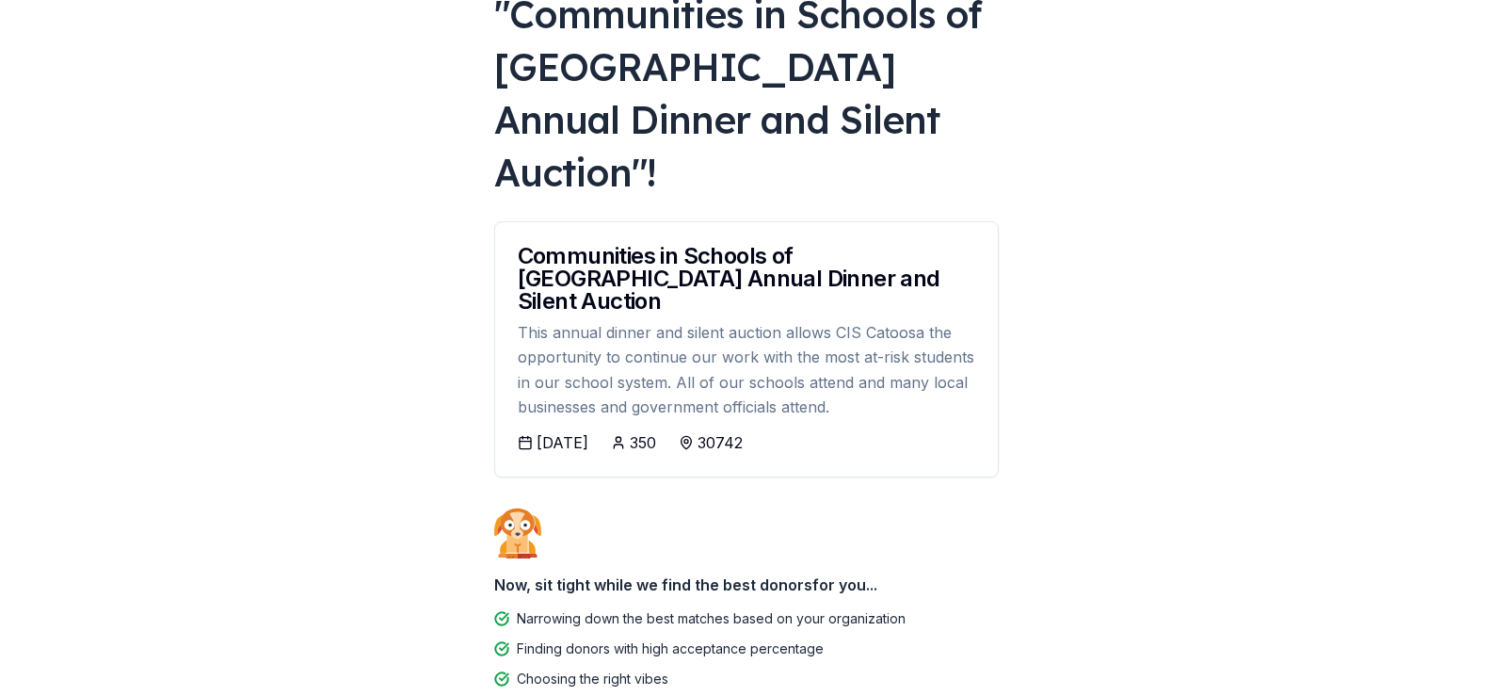
scroll to position [228, 0]
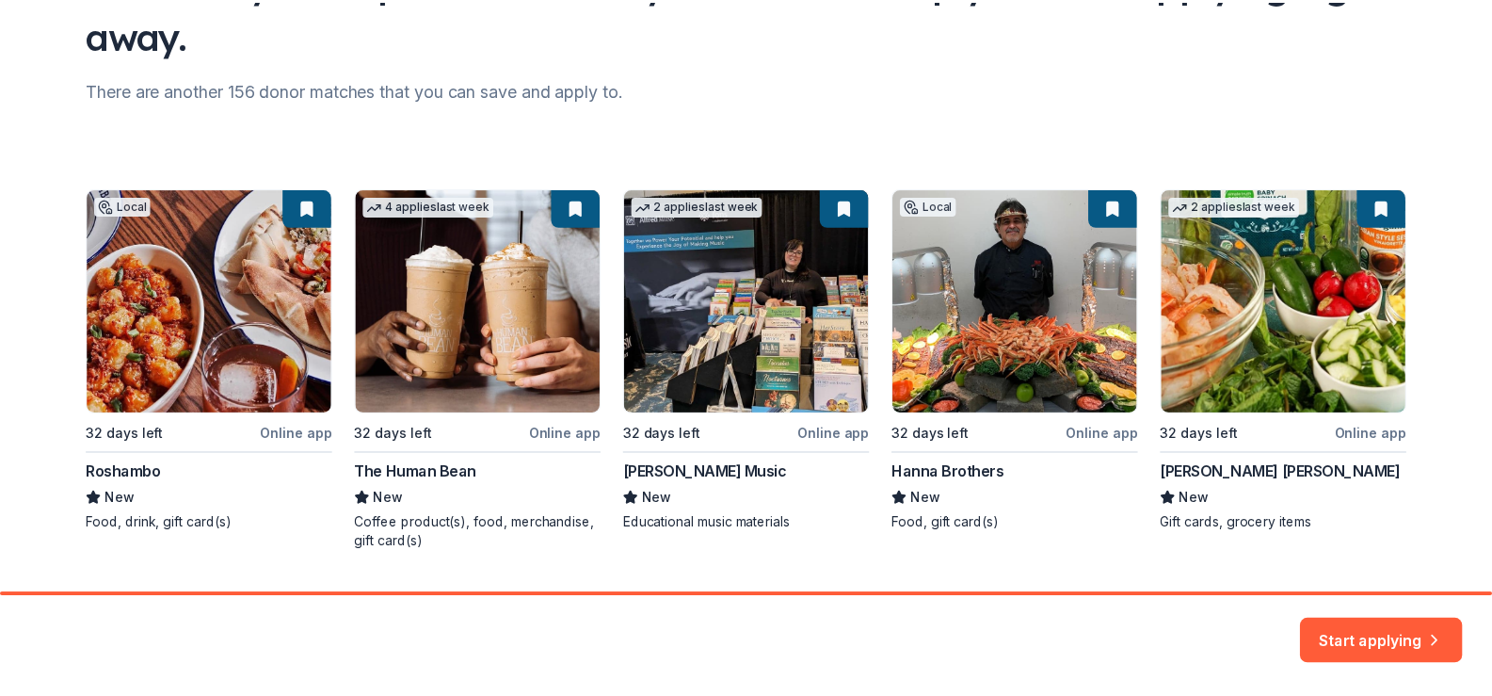
scroll to position [243, 0]
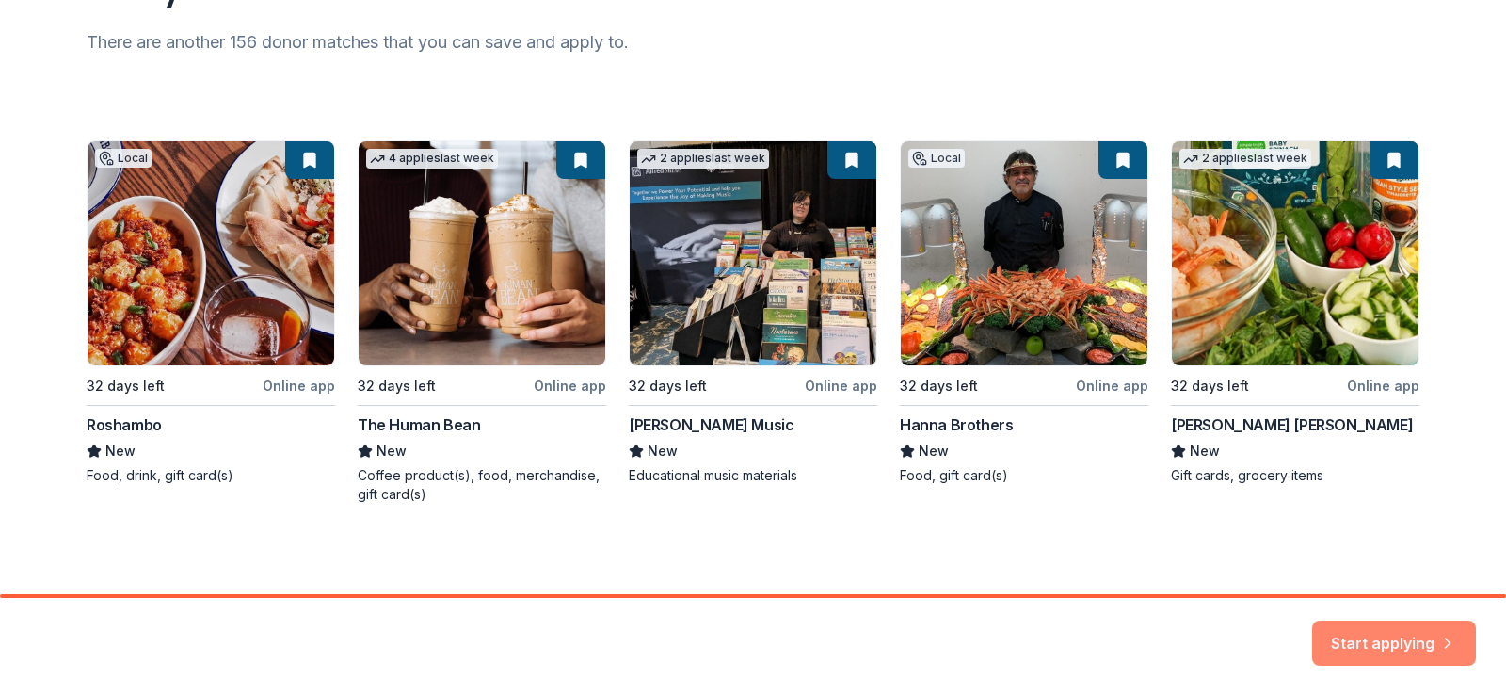
click at [1338, 626] on button "Start applying" at bounding box center [1394, 631] width 164 height 45
click at [387, 421] on div "Local 32 days left Online app Roshambo New Food, drink, gift card(s) 4 applies …" at bounding box center [753, 321] width 1333 height 363
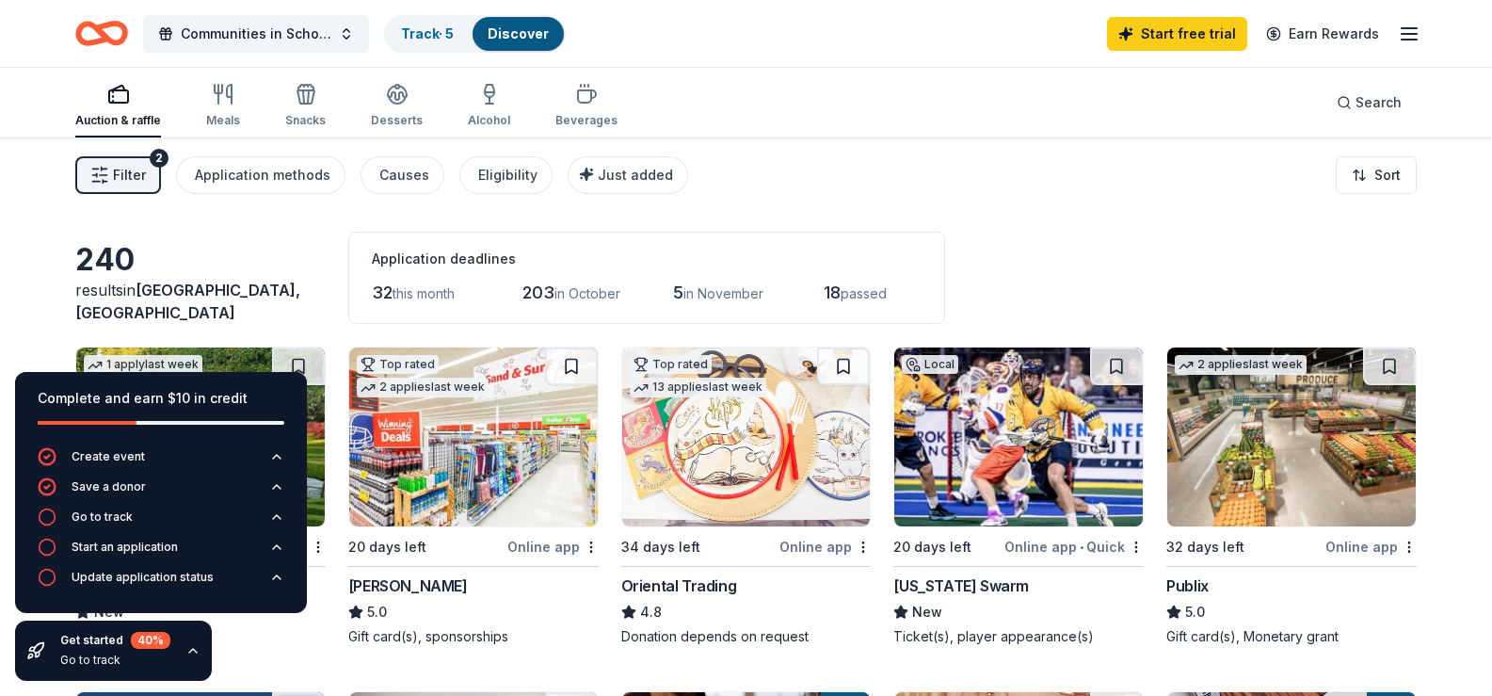
click at [314, 512] on div "Complete and earn $10 in credit Create event Save a donor Go to track Start an …" at bounding box center [161, 526] width 322 height 339
click at [724, 522] on img at bounding box center [746, 436] width 249 height 179
click at [1299, 510] on img at bounding box center [1291, 436] width 249 height 179
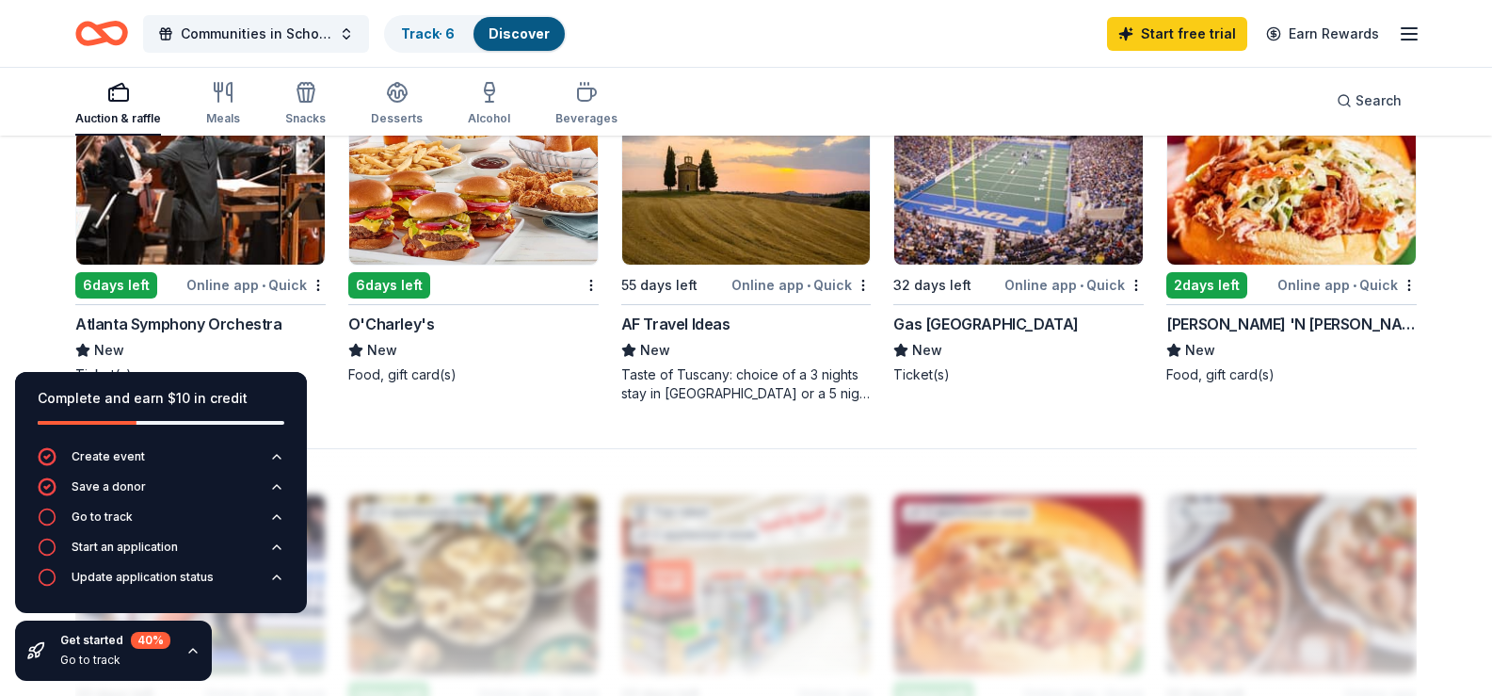
scroll to position [1329, 0]
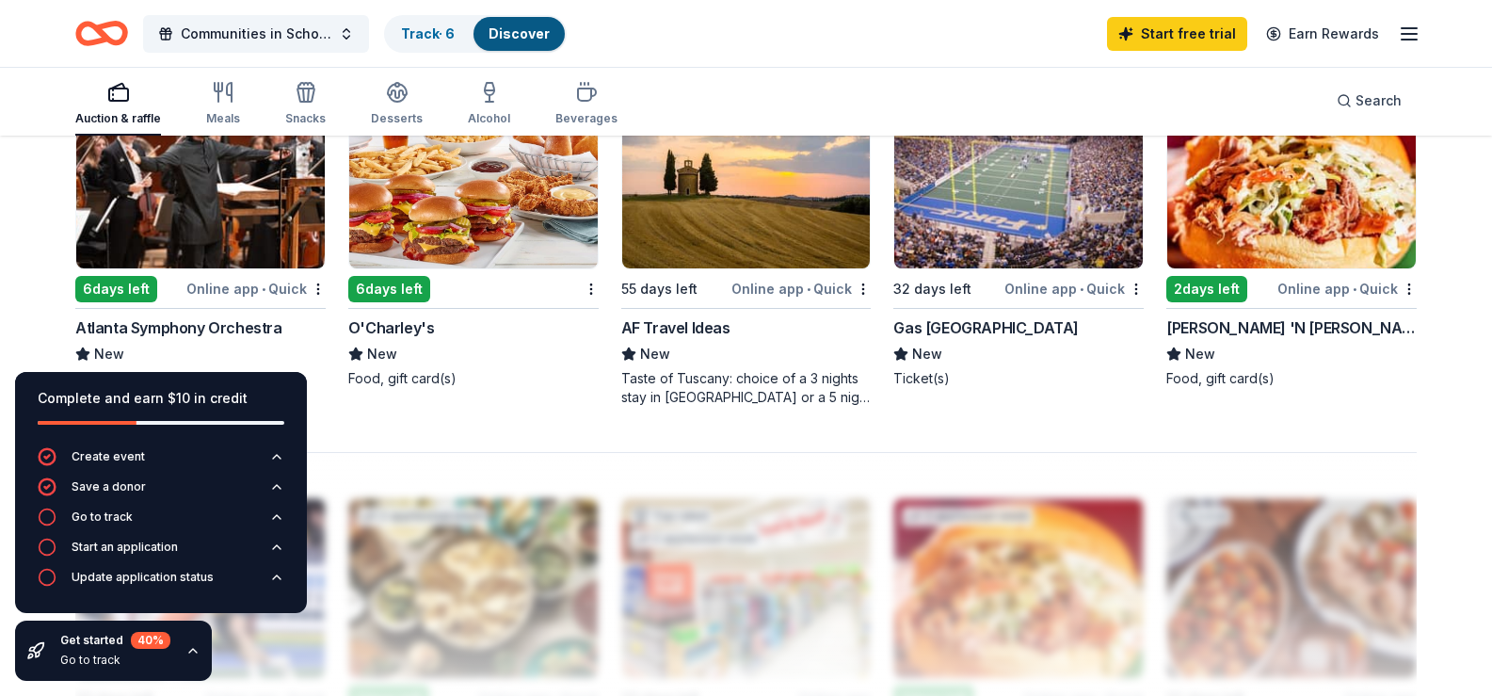
click at [1225, 268] on img at bounding box center [1291, 178] width 249 height 179
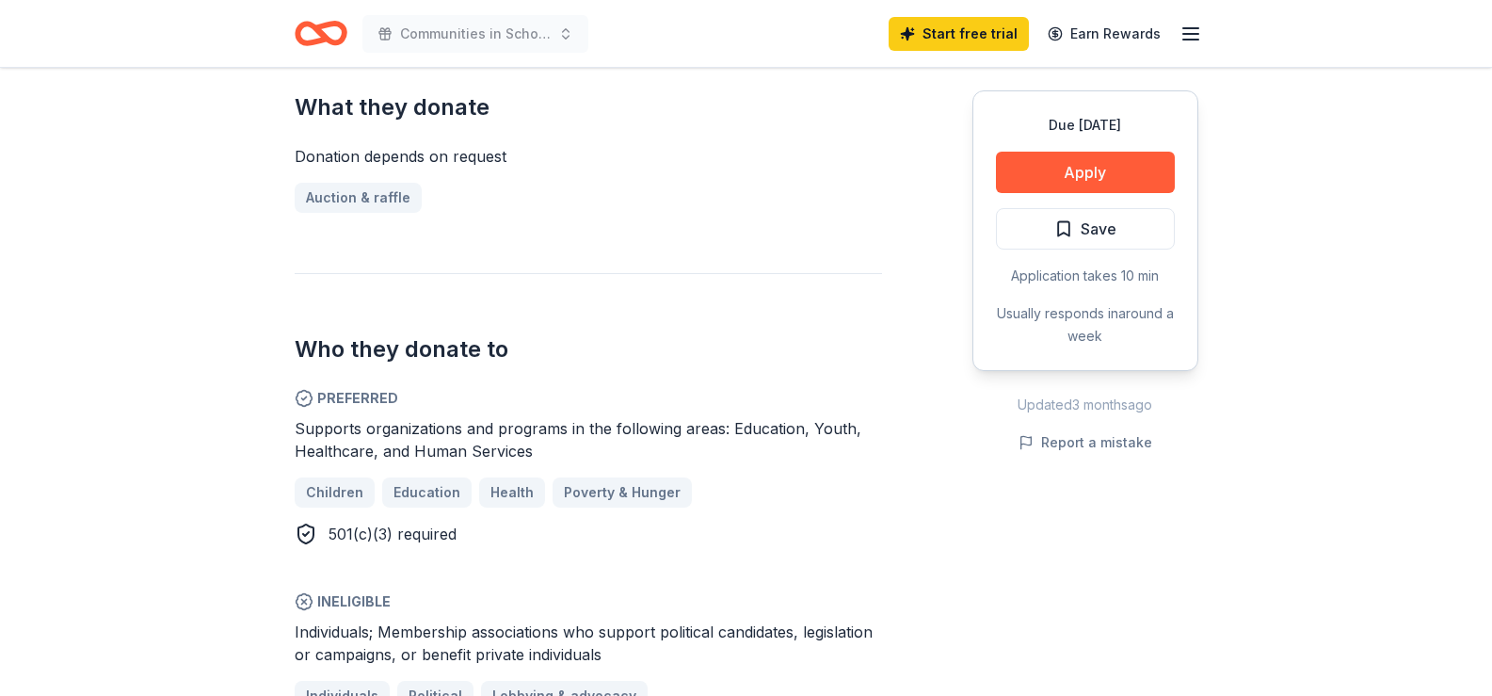
scroll to position [628, 0]
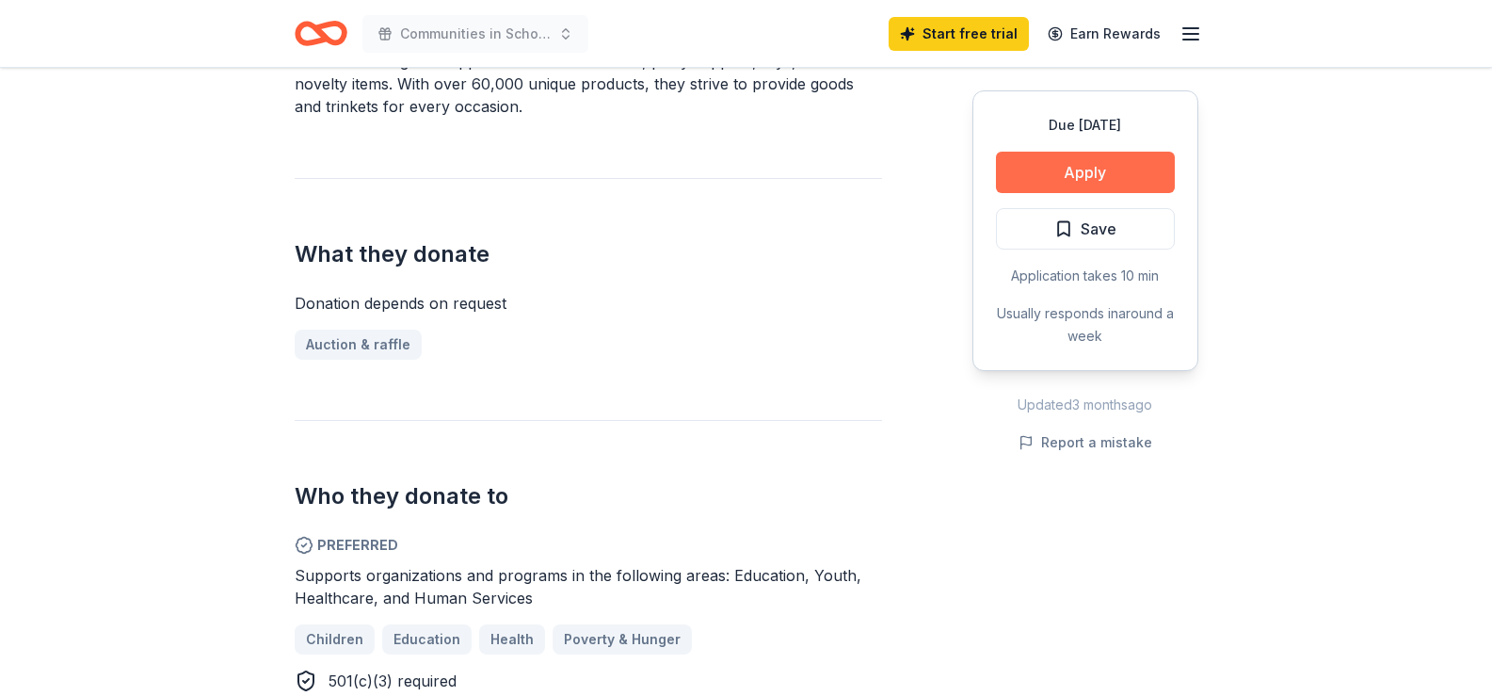
click at [1112, 160] on button "Apply" at bounding box center [1085, 172] width 179 height 41
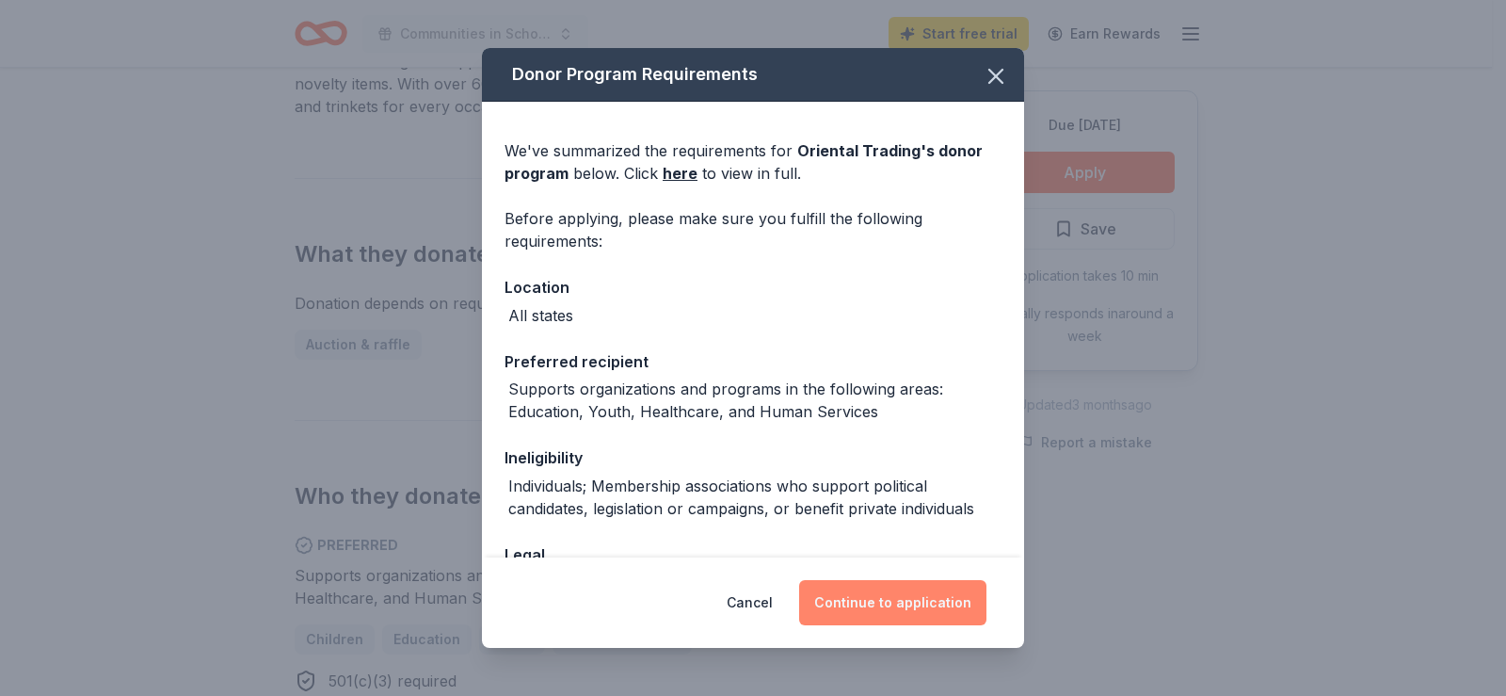
click at [845, 596] on button "Continue to application" at bounding box center [892, 602] width 187 height 45
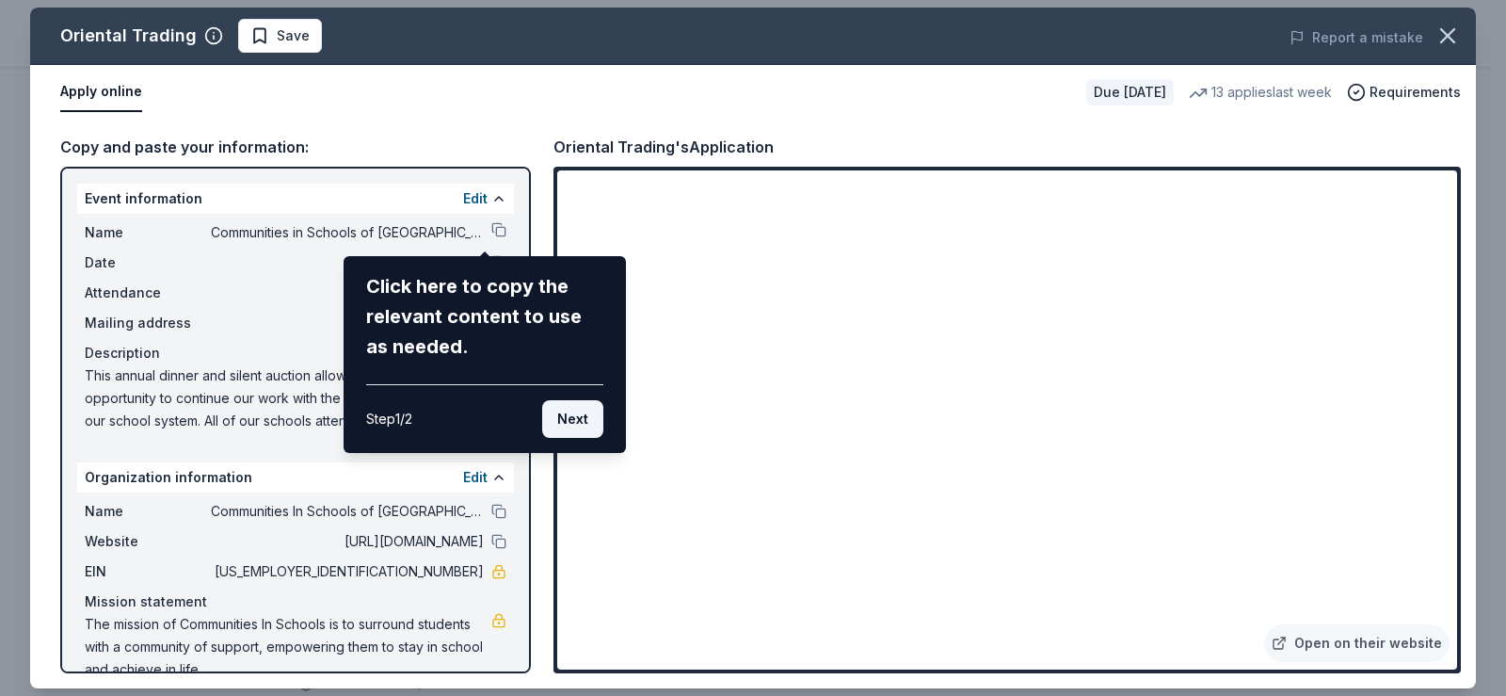
click at [572, 411] on button "Next" at bounding box center [572, 419] width 61 height 38
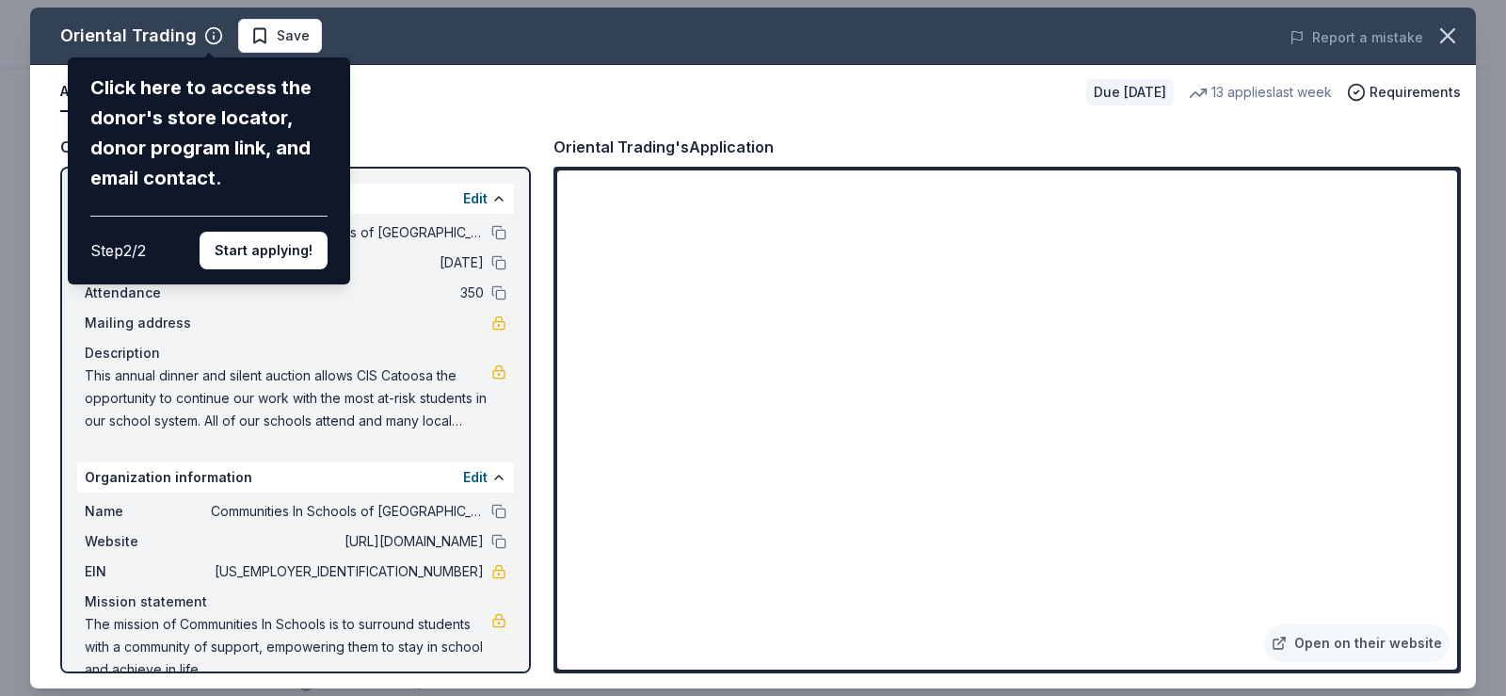
click at [394, 119] on div "Oriental Trading Click here to access the donor's store locator, donor program …" at bounding box center [753, 348] width 1446 height 681
drag, startPoint x: 1449, startPoint y: 202, endPoint x: 1449, endPoint y: 220, distance: 17.9
click at [1449, 220] on div "Oriental Trading Click here to access the donor's store locator, donor program …" at bounding box center [753, 348] width 1446 height 681
click at [1310, 629] on div "Oriental Trading Click here to access the donor's store locator, donor program …" at bounding box center [753, 348] width 1446 height 681
click at [1338, 634] on div "Oriental Trading Click here to access the donor's store locator, donor program …" at bounding box center [753, 348] width 1446 height 681
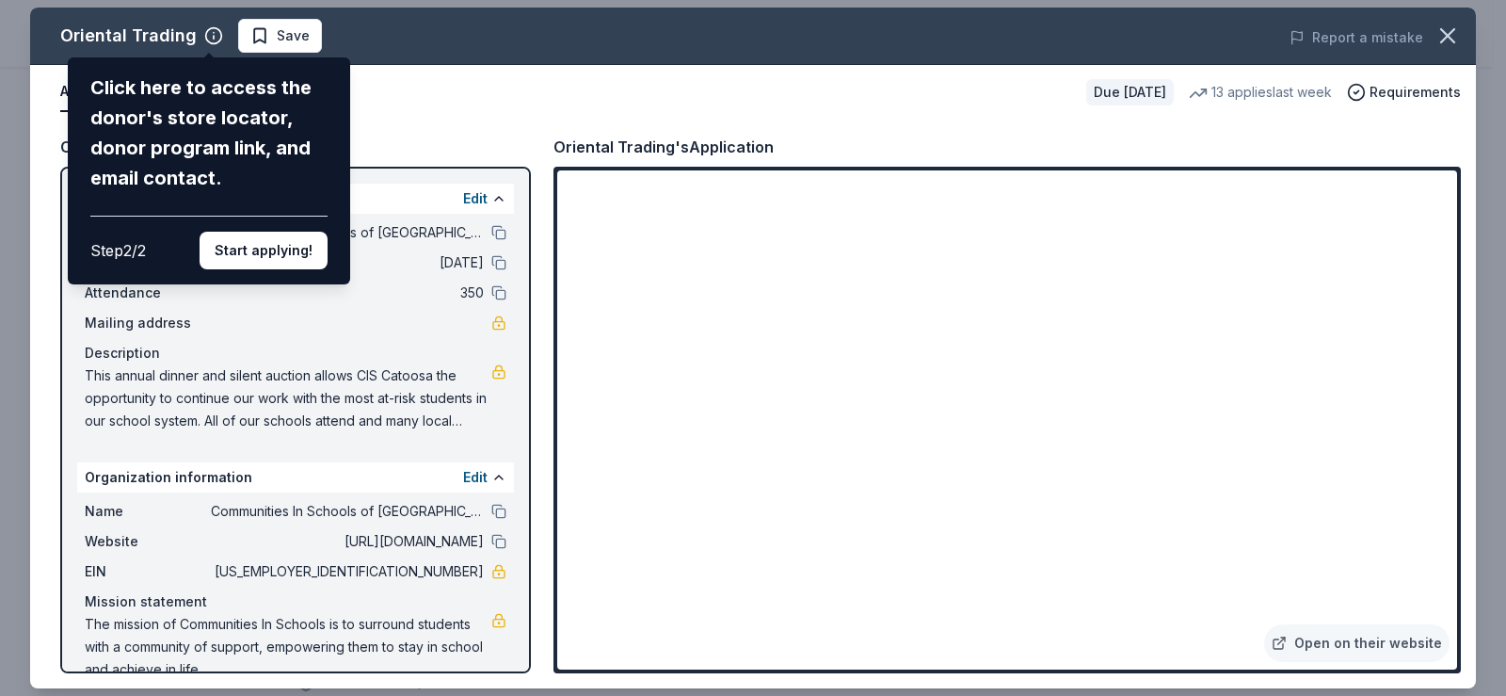
drag, startPoint x: 1453, startPoint y: 225, endPoint x: 1441, endPoint y: 306, distance: 81.9
click at [1441, 306] on div "Oriental Trading Click here to access the donor's store locator, donor program …" at bounding box center [753, 348] width 1446 height 681
click at [233, 252] on button "Start applying!" at bounding box center [264, 251] width 128 height 38
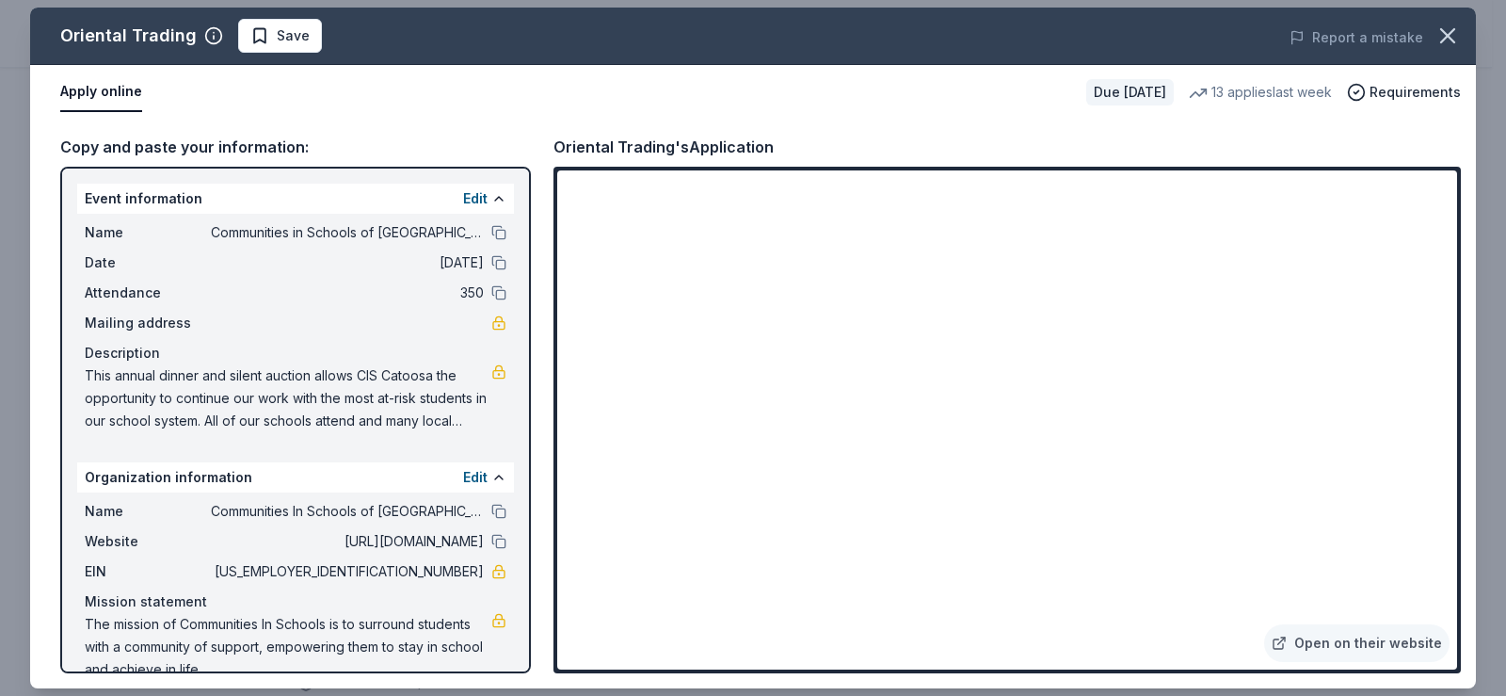
drag, startPoint x: 1452, startPoint y: 211, endPoint x: 1443, endPoint y: 266, distance: 55.3
click at [1443, 266] on div "Oriental Trading Save Report a mistake Apply online Due in 34 days 13 applies l…" at bounding box center [753, 348] width 1446 height 681
click at [305, 43] on button "Save" at bounding box center [280, 36] width 84 height 34
click at [1451, 26] on icon "button" at bounding box center [1448, 36] width 26 height 26
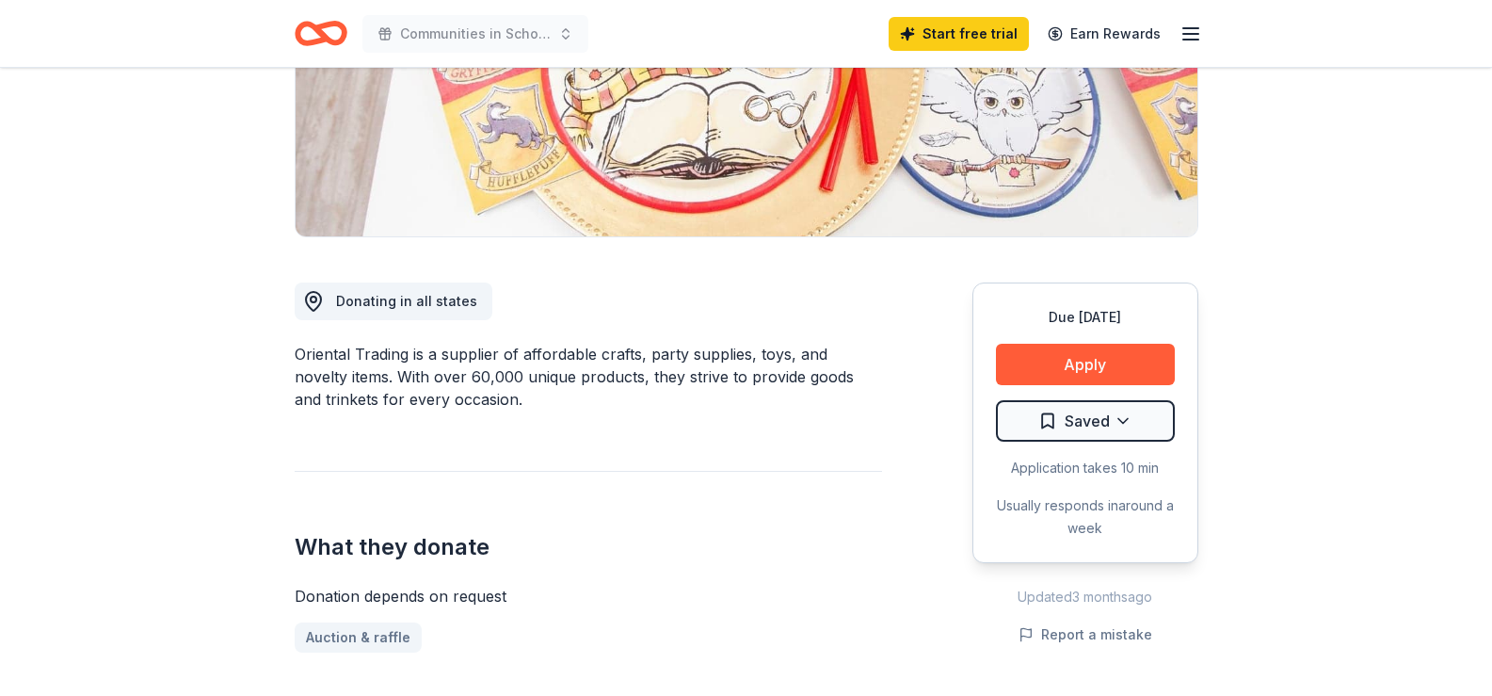
scroll to position [122, 0]
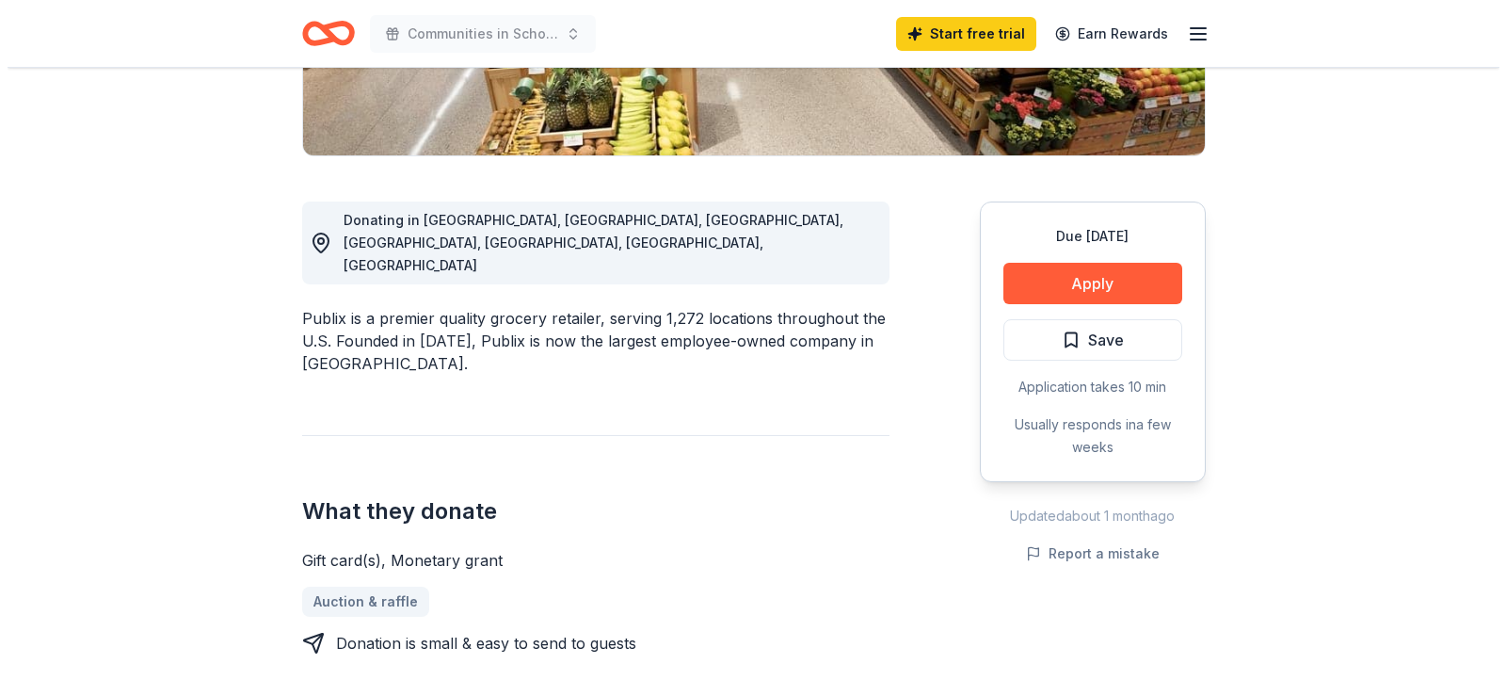
scroll to position [422, 0]
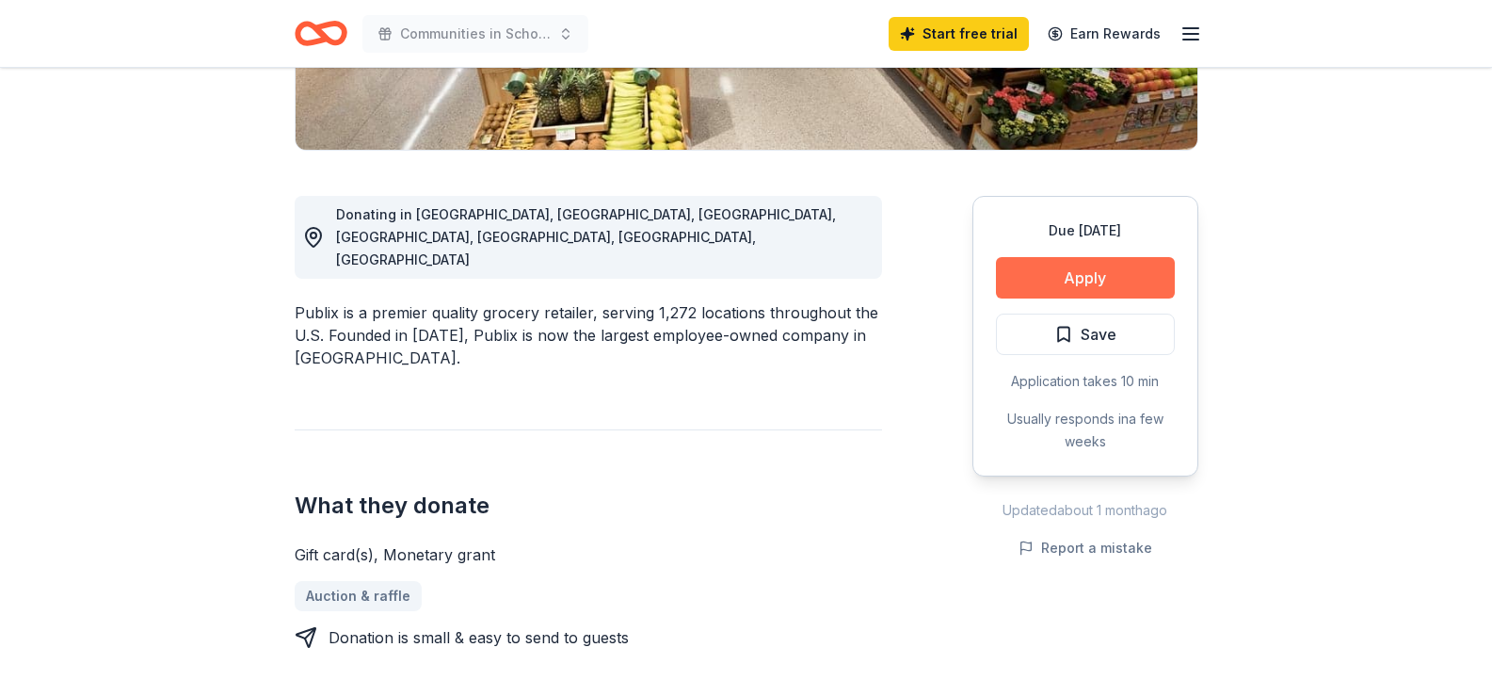
click at [1073, 274] on button "Apply" at bounding box center [1085, 277] width 179 height 41
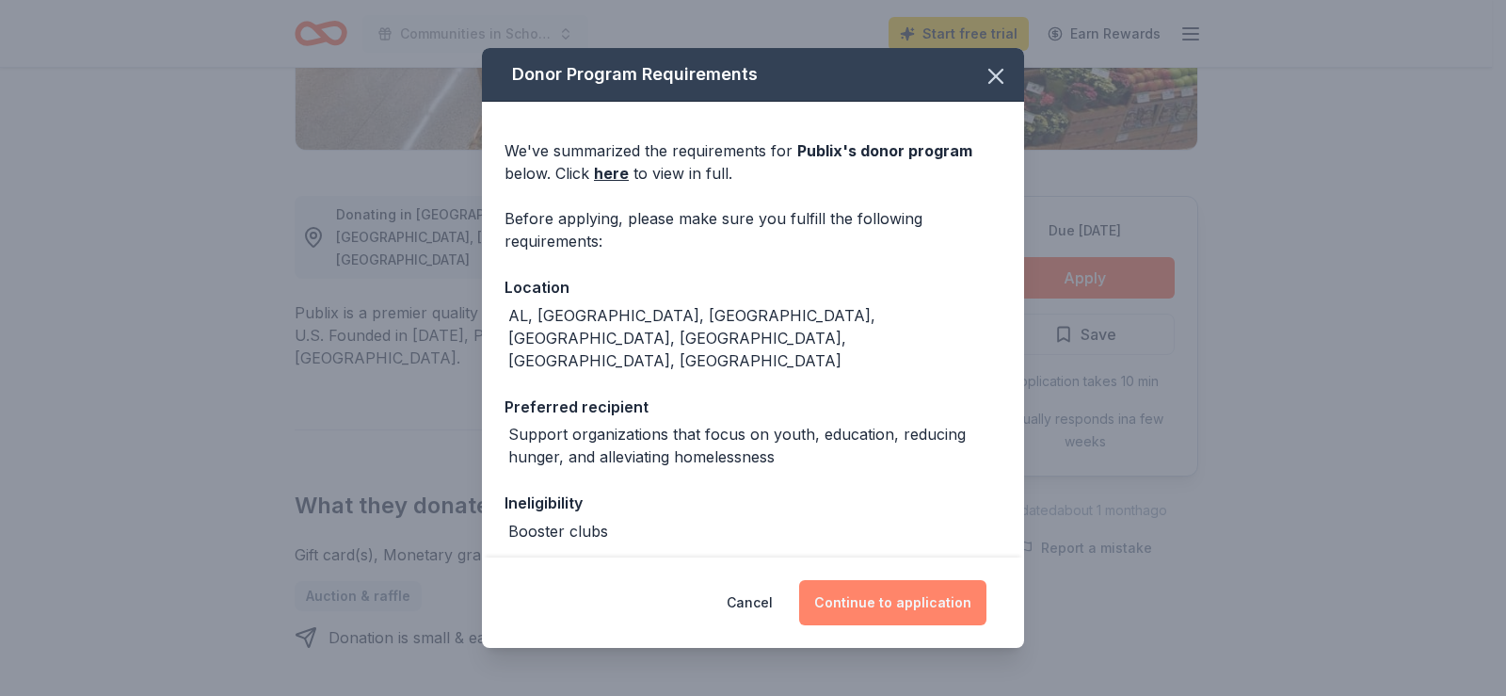
click at [955, 589] on button "Continue to application" at bounding box center [892, 602] width 187 height 45
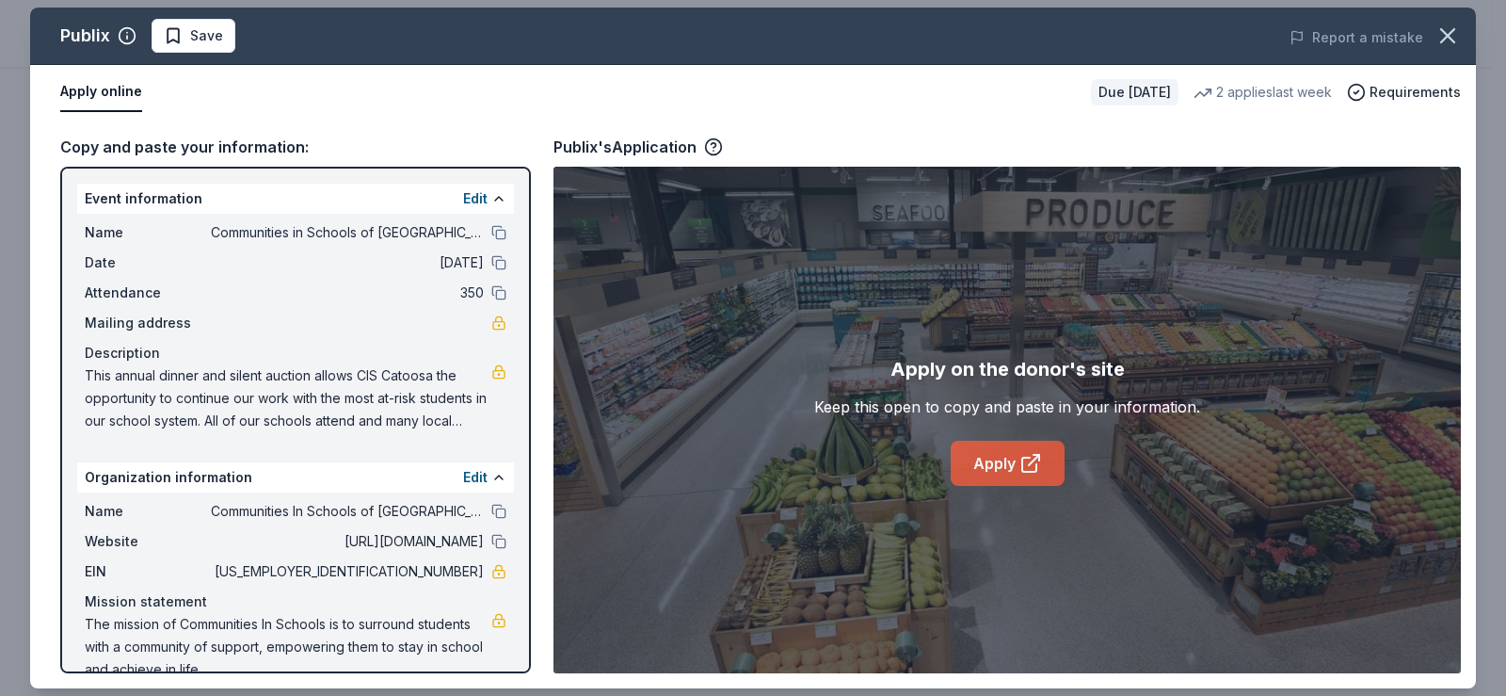
click at [986, 474] on link "Apply" at bounding box center [1008, 463] width 114 height 45
